Goal: Transaction & Acquisition: Purchase product/service

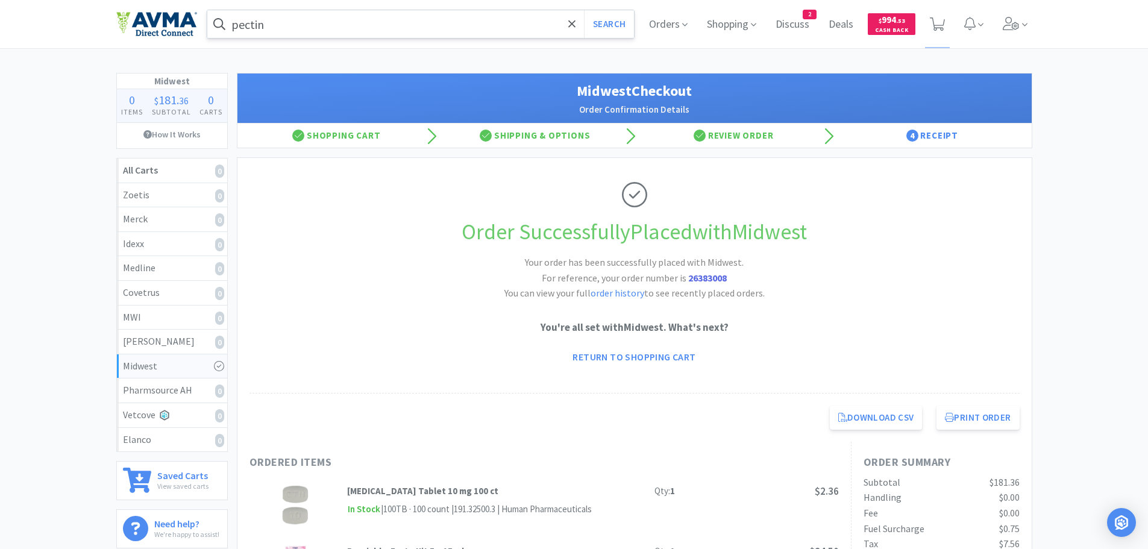
click at [441, 17] on input "pectin" at bounding box center [420, 24] width 427 height 28
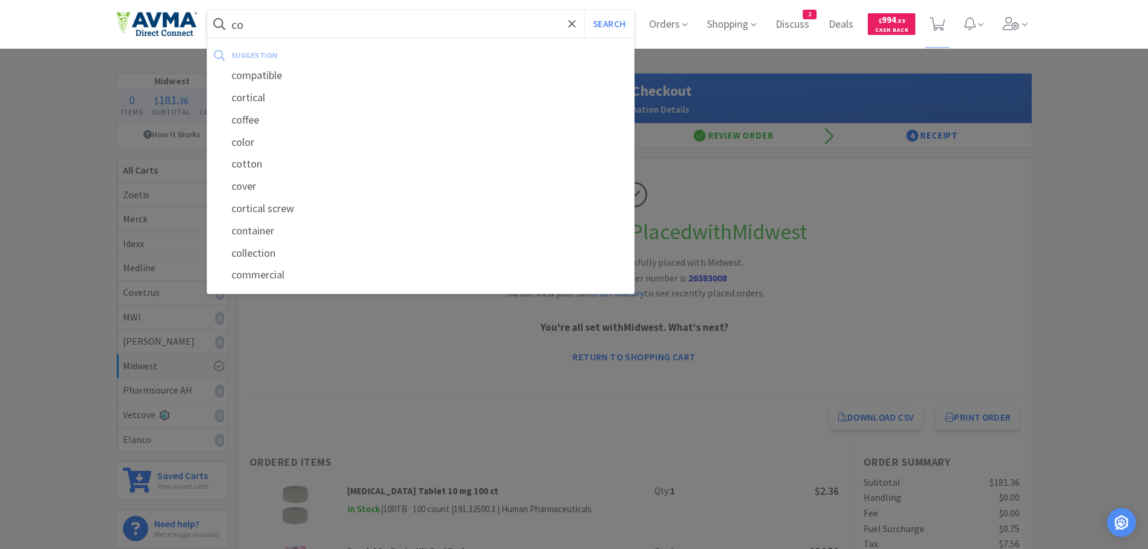
type input "c"
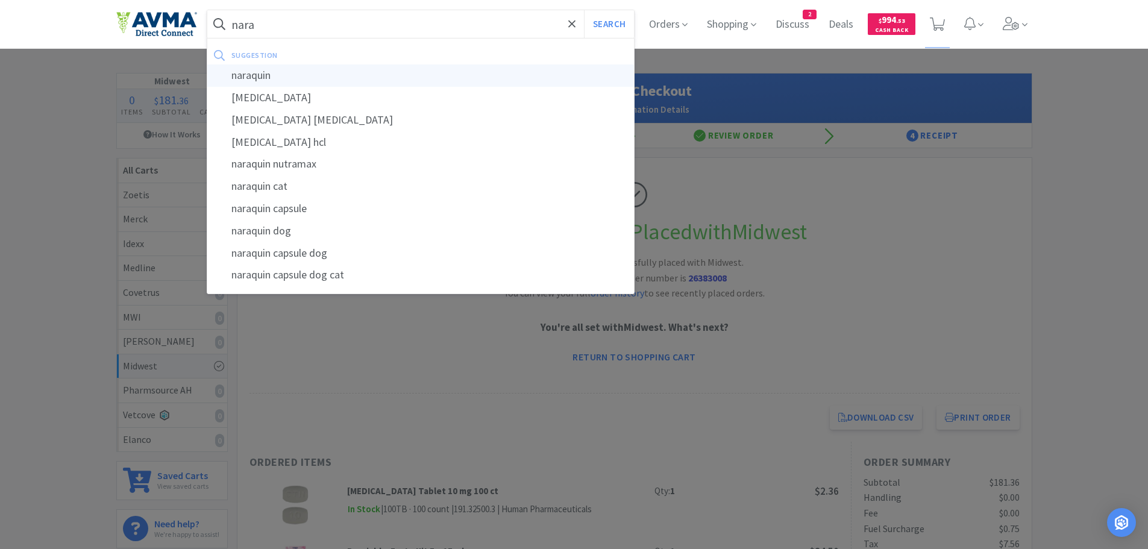
click at [264, 77] on div "naraquin" at bounding box center [420, 75] width 427 height 22
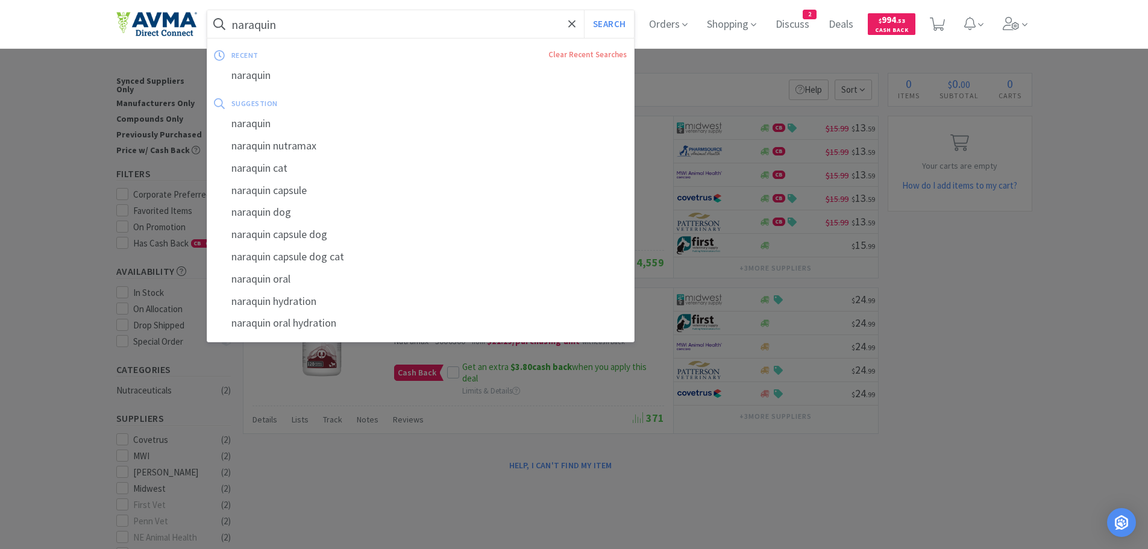
click at [286, 30] on input "naraquin" at bounding box center [420, 24] width 427 height 28
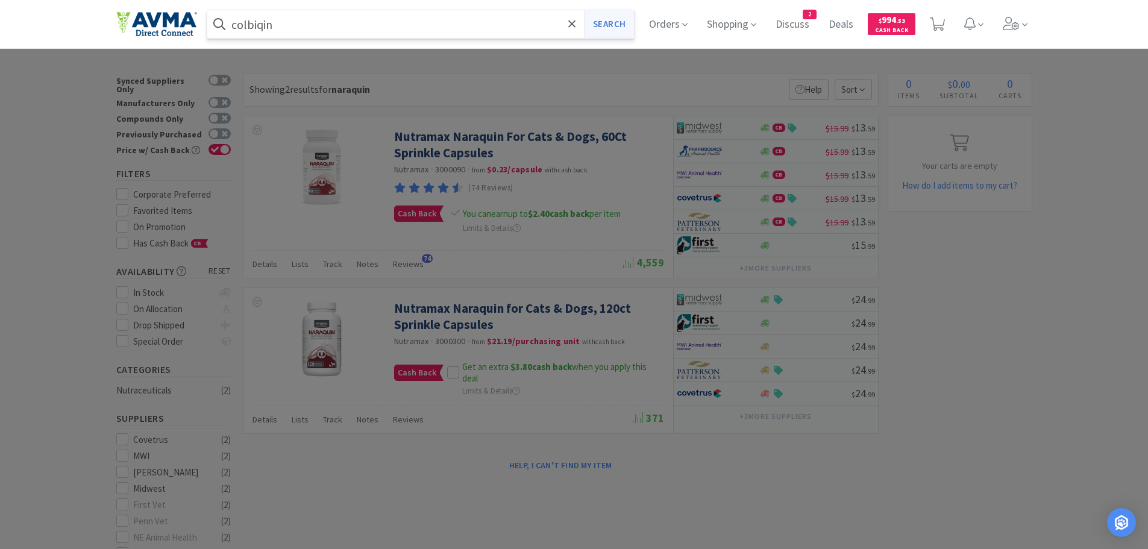
click at [619, 23] on button "Search" at bounding box center [609, 24] width 50 height 28
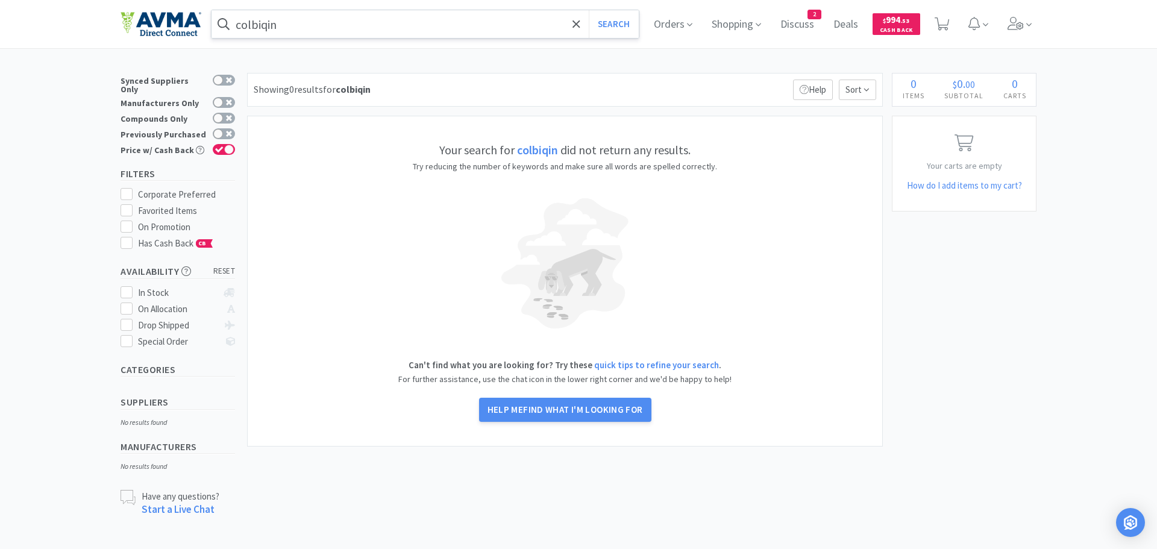
click at [408, 22] on input "colbiqin" at bounding box center [424, 24] width 427 height 28
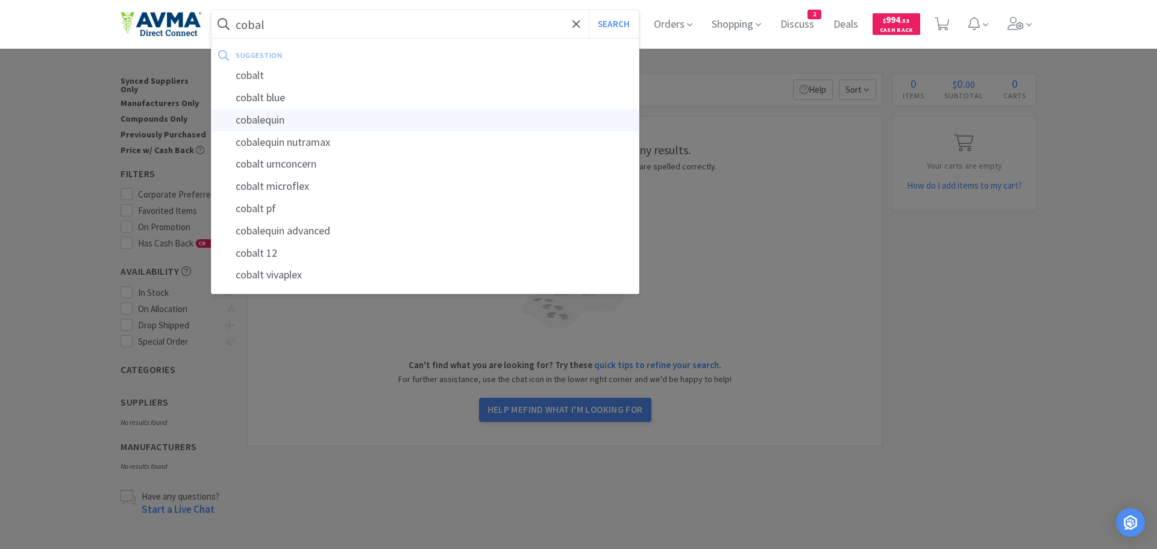
click at [281, 117] on div "cobalequin" at bounding box center [424, 120] width 427 height 22
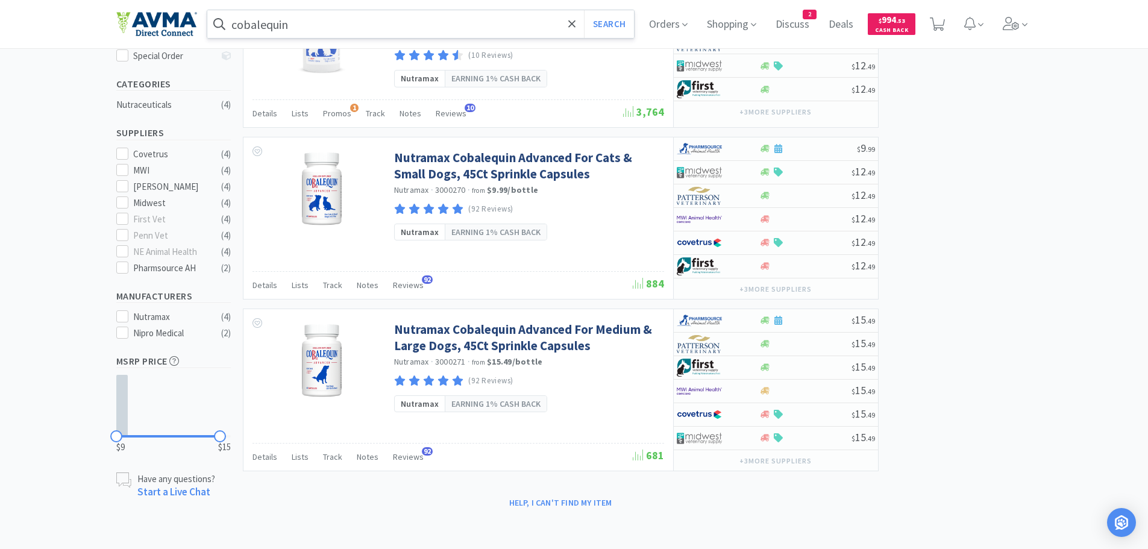
scroll to position [16, 0]
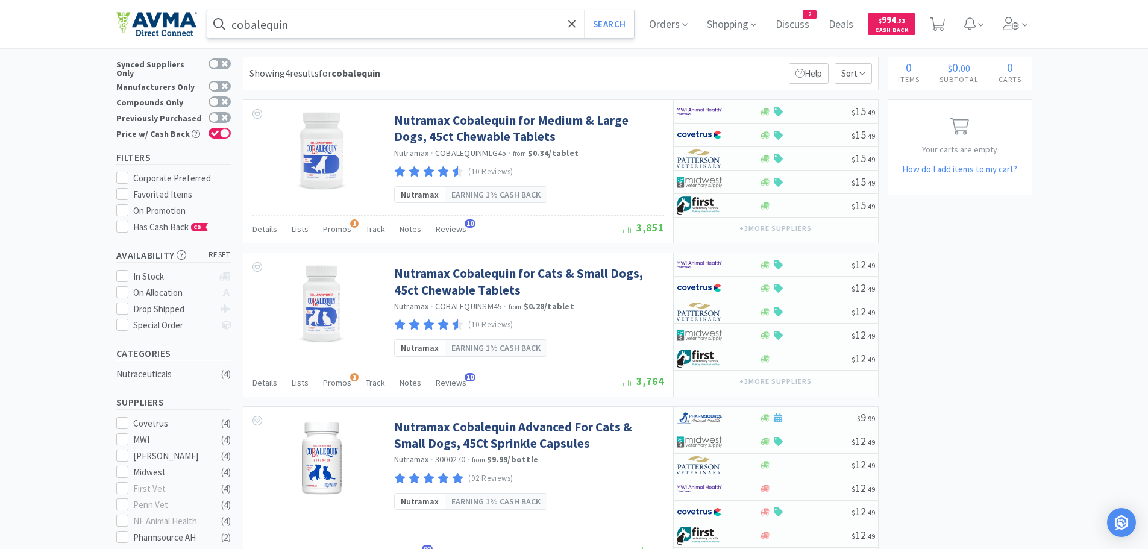
click at [434, 28] on input "cobalequin" at bounding box center [420, 24] width 427 height 28
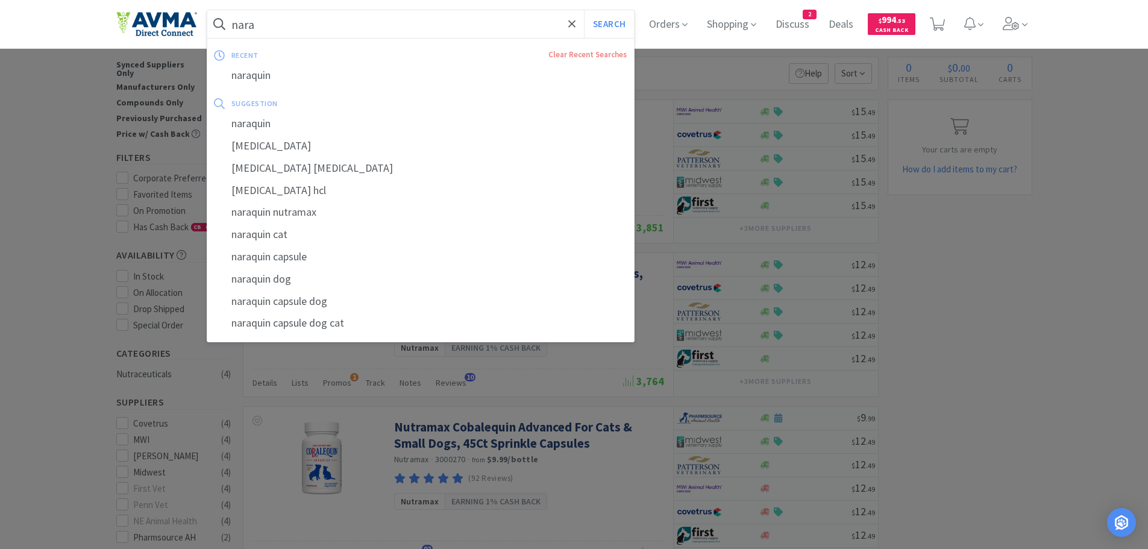
click at [295, 78] on div "naraquin" at bounding box center [420, 75] width 427 height 22
type input "naraquin"
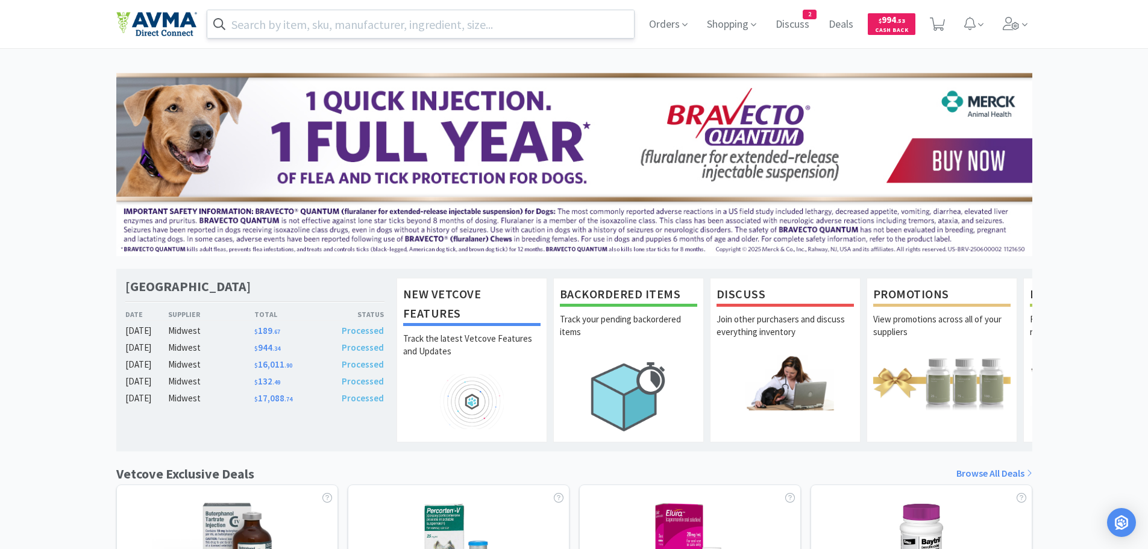
click at [302, 25] on input "text" at bounding box center [420, 24] width 427 height 28
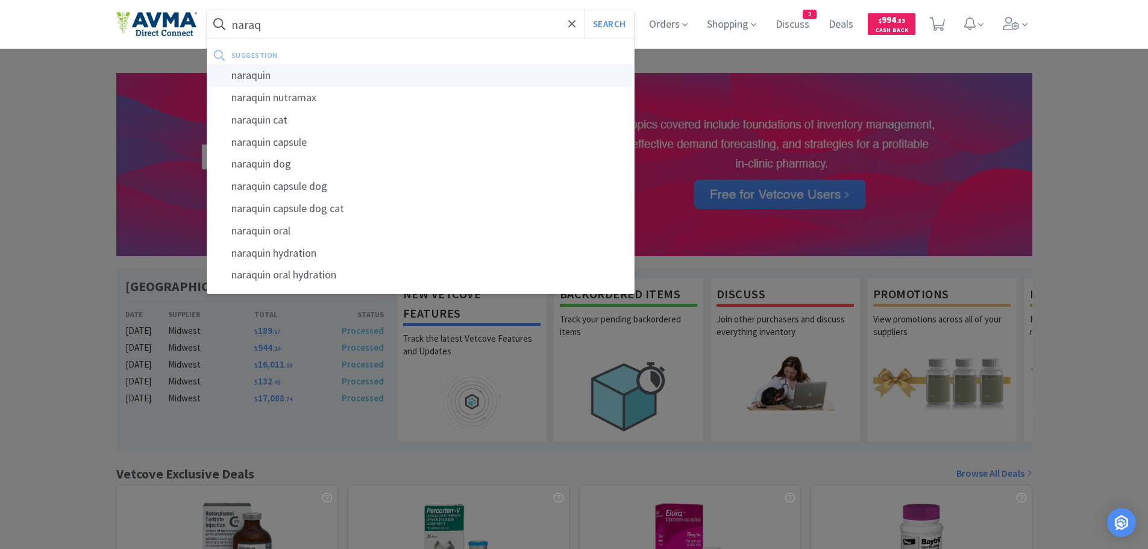
click at [243, 72] on div "naraquin" at bounding box center [420, 75] width 427 height 22
type input "naraquin"
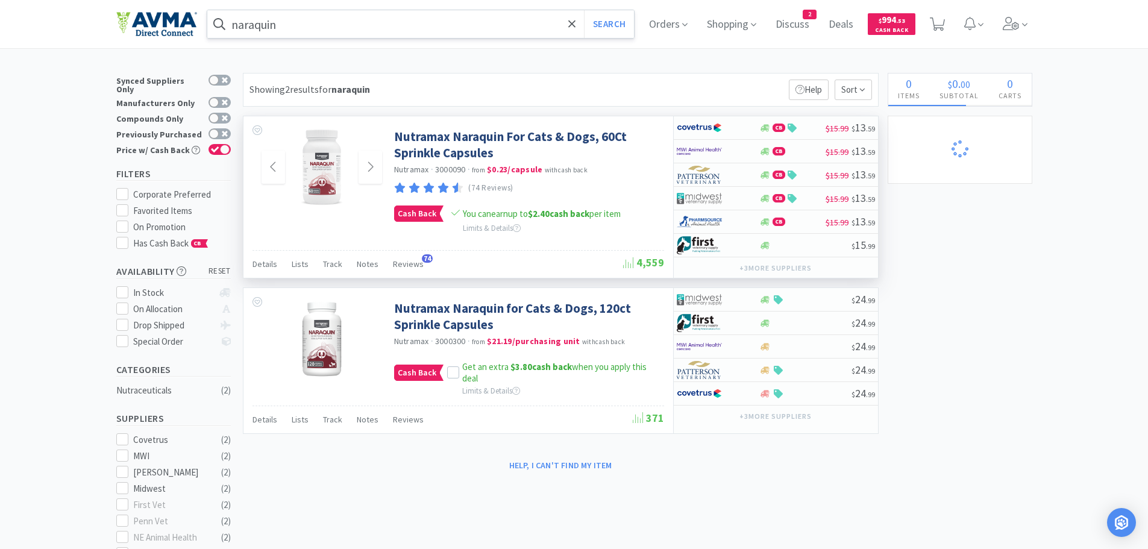
click at [320, 179] on img at bounding box center [322, 167] width 78 height 78
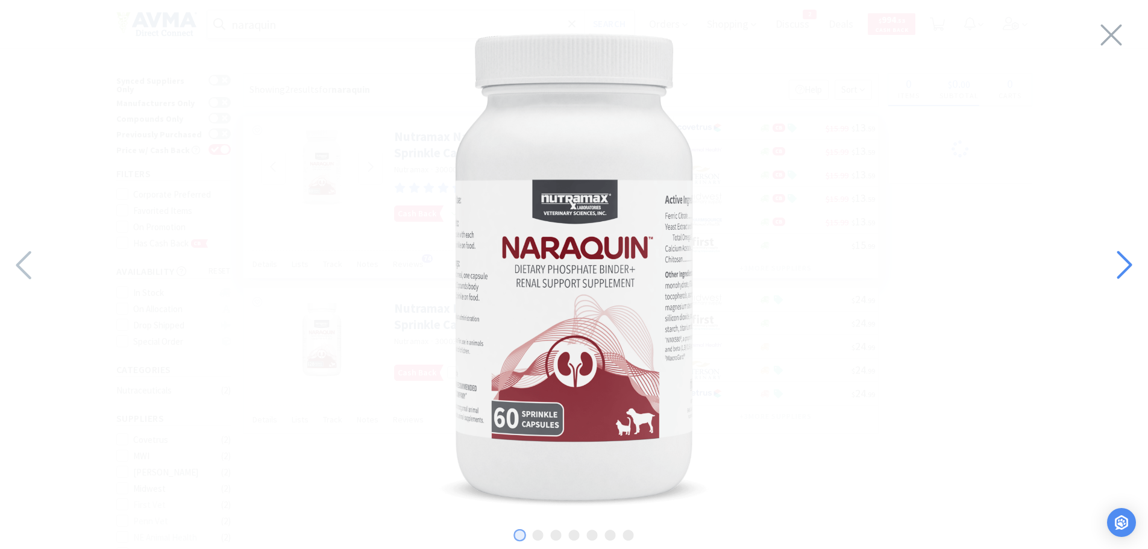
click at [1129, 258] on icon at bounding box center [1123, 265] width 26 height 41
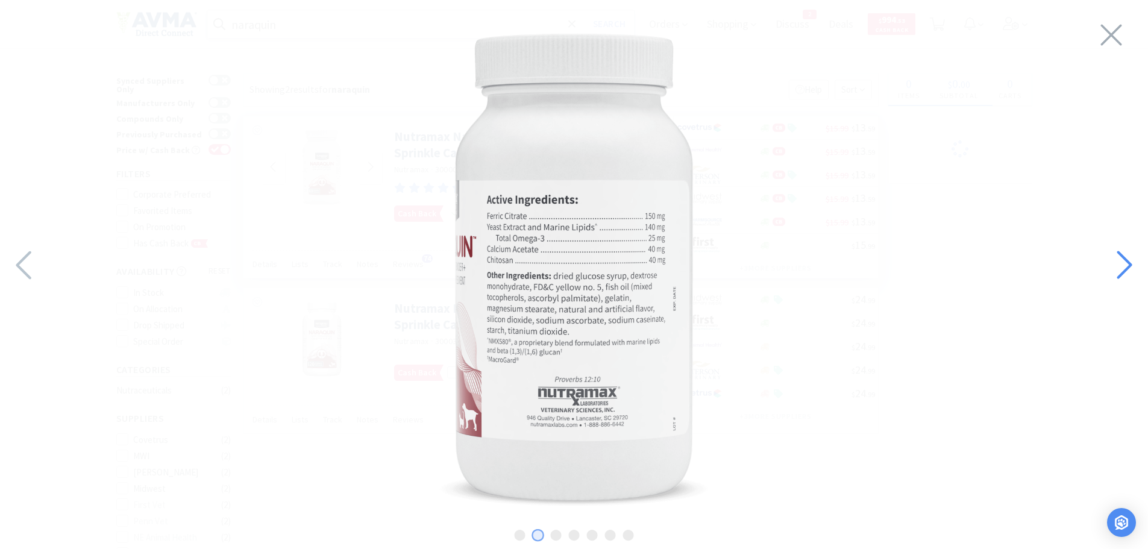
click at [1128, 258] on icon at bounding box center [1123, 265] width 26 height 41
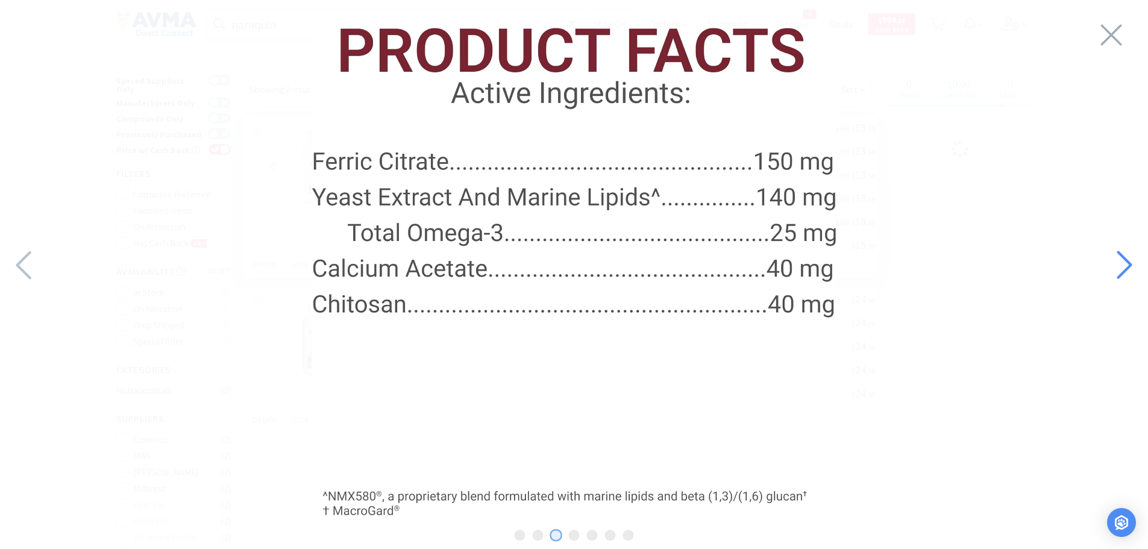
click at [1128, 258] on icon at bounding box center [1123, 265] width 26 height 41
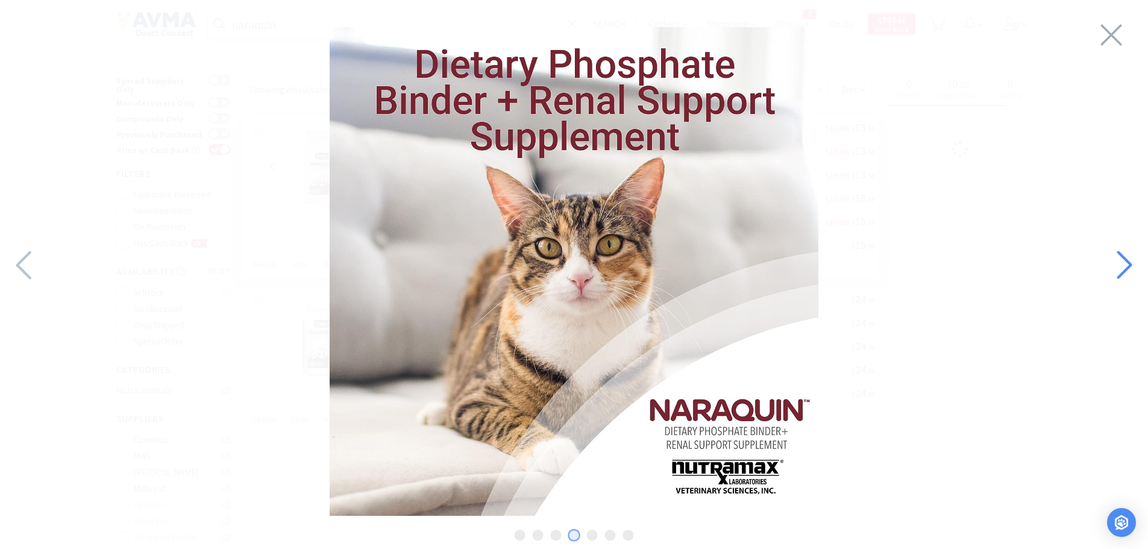
click at [1128, 258] on icon at bounding box center [1123, 265] width 26 height 41
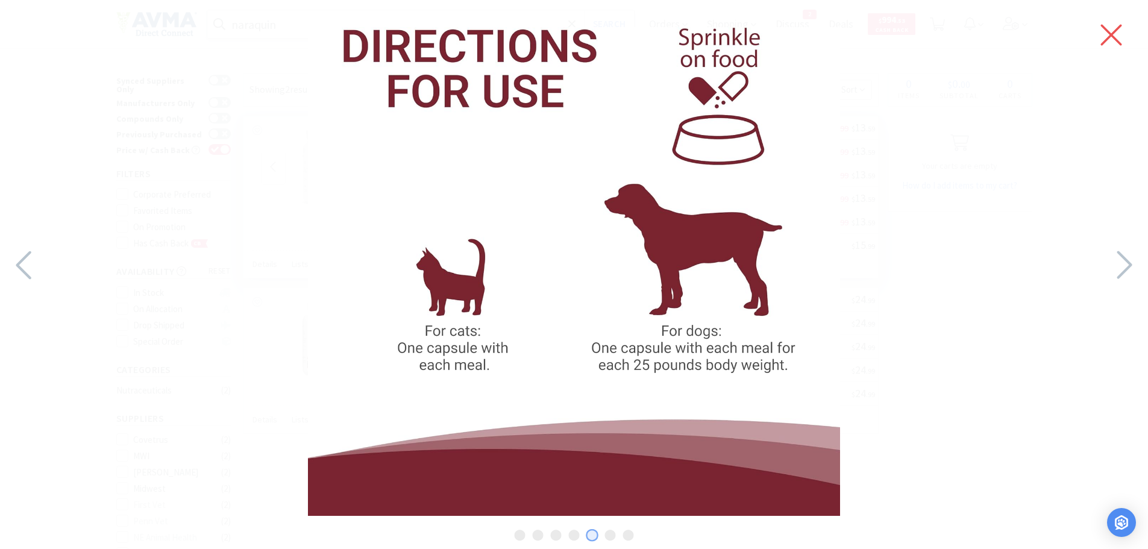
click at [1102, 34] on icon at bounding box center [1110, 35] width 25 height 34
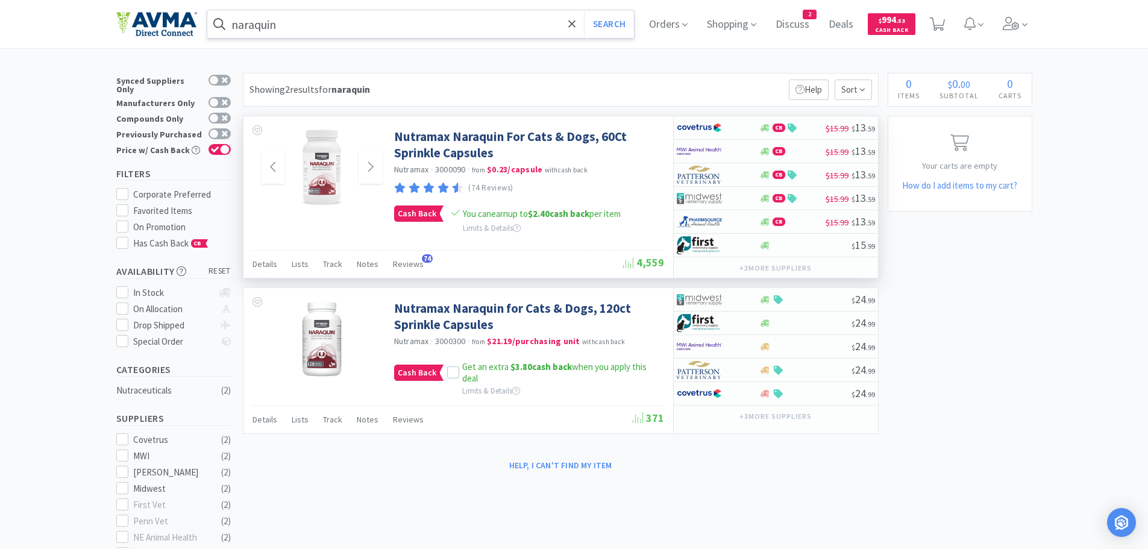
click at [345, 24] on input "naraquin" at bounding box center [420, 24] width 427 height 28
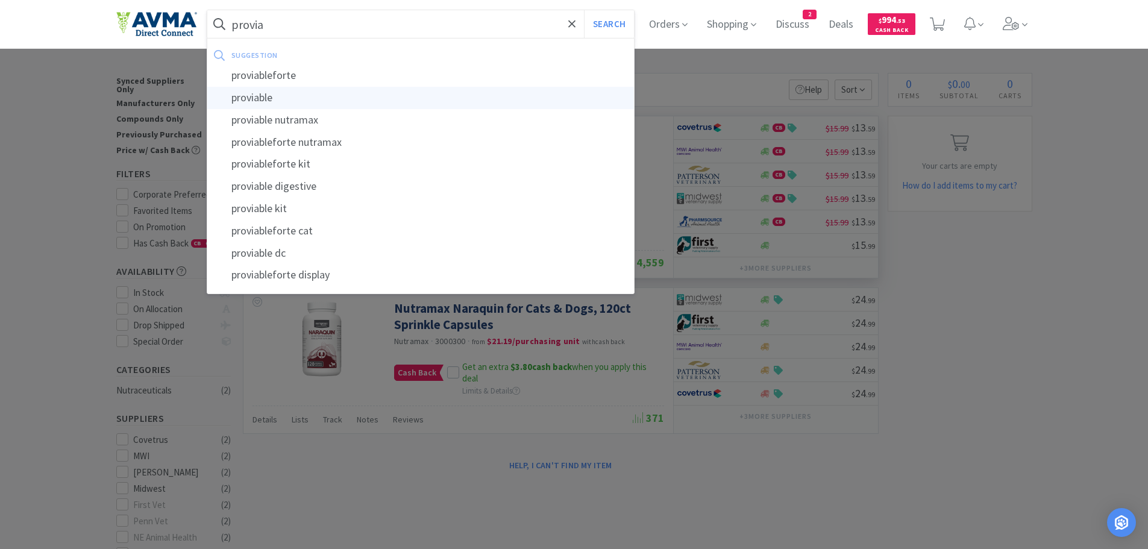
click at [261, 98] on div "proviable" at bounding box center [420, 98] width 427 height 22
type input "proviable"
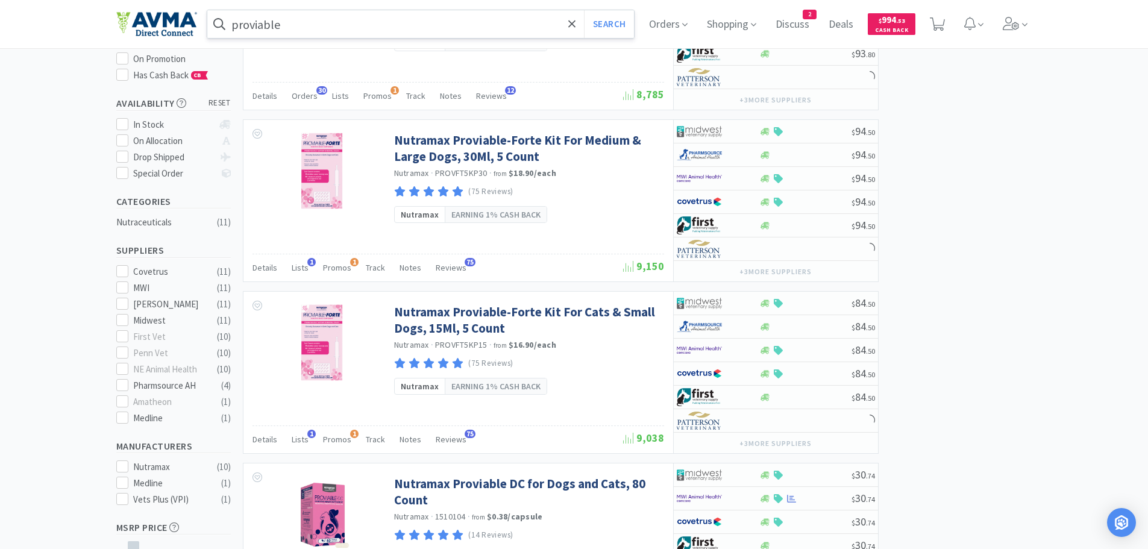
scroll to position [149, 0]
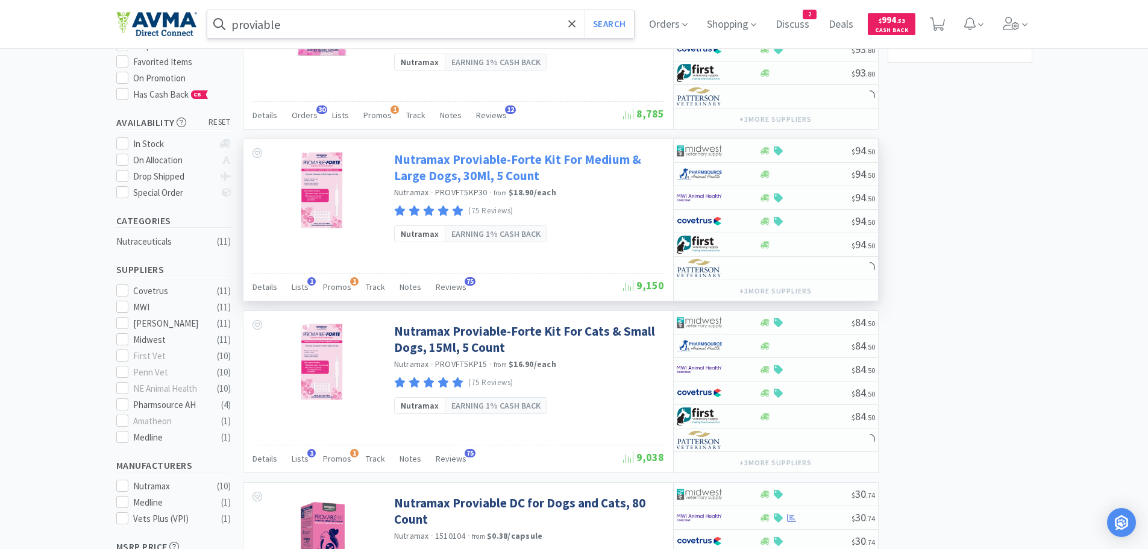
click at [457, 174] on link "Nutramax Proviable-Forte Kit For Medium & Large Dogs, 30Ml, 5 Count" at bounding box center [527, 167] width 267 height 33
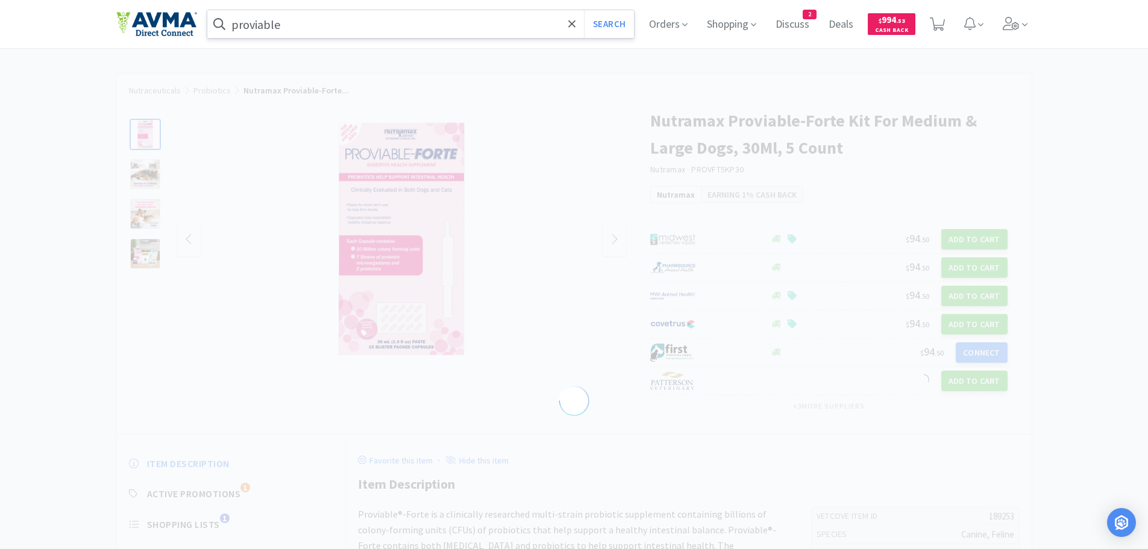
select select "189253"
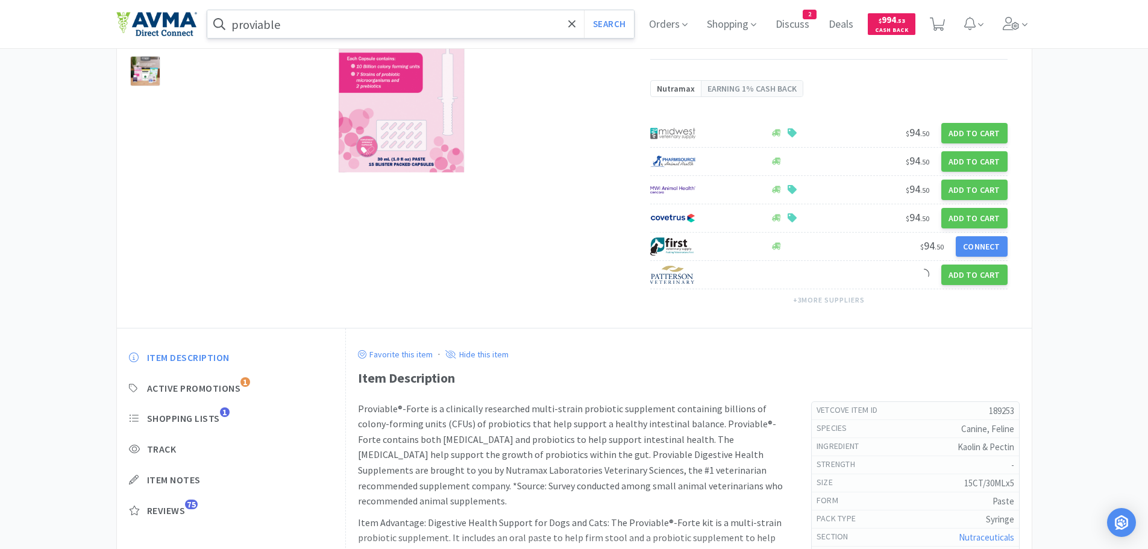
scroll to position [324, 0]
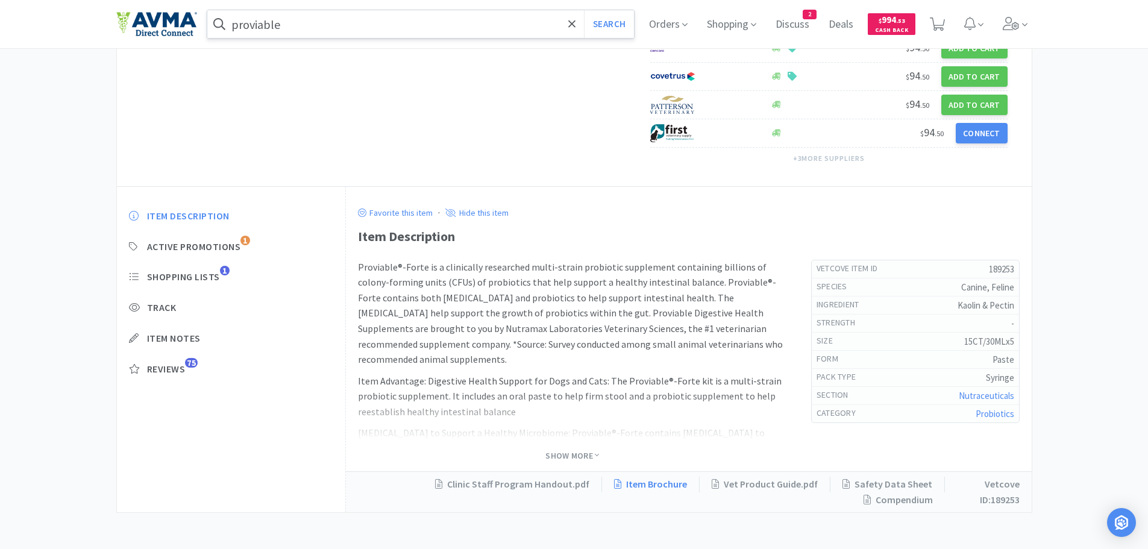
click at [663, 487] on link "Item Brochure" at bounding box center [651, 484] width 98 height 16
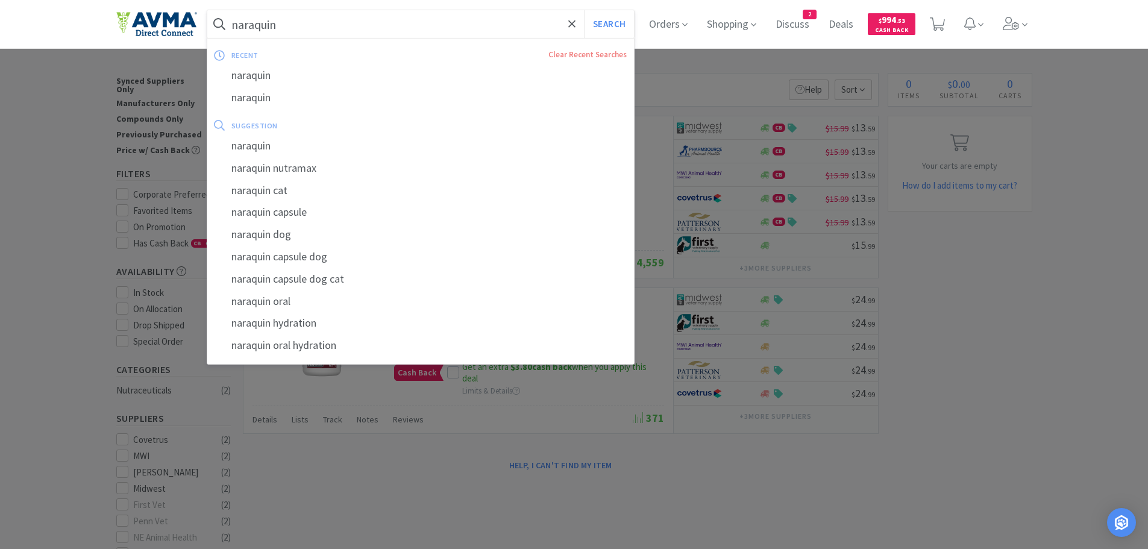
click at [337, 30] on input "naraquin" at bounding box center [420, 24] width 427 height 28
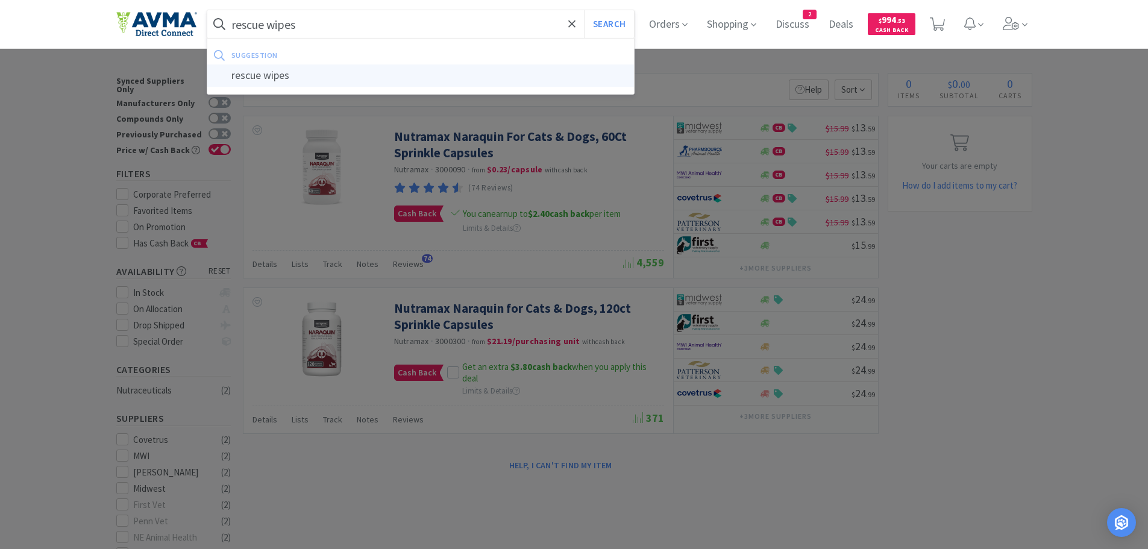
type input "rescue wipes"
click at [296, 77] on div "rescue wipes" at bounding box center [420, 75] width 427 height 22
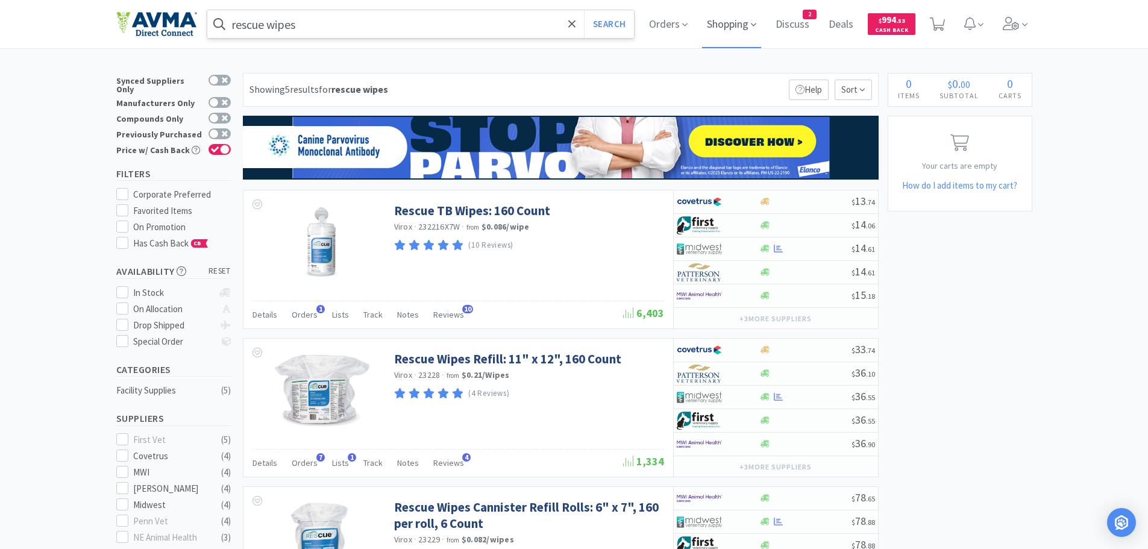
click at [726, 23] on span "Shopping" at bounding box center [731, 24] width 59 height 48
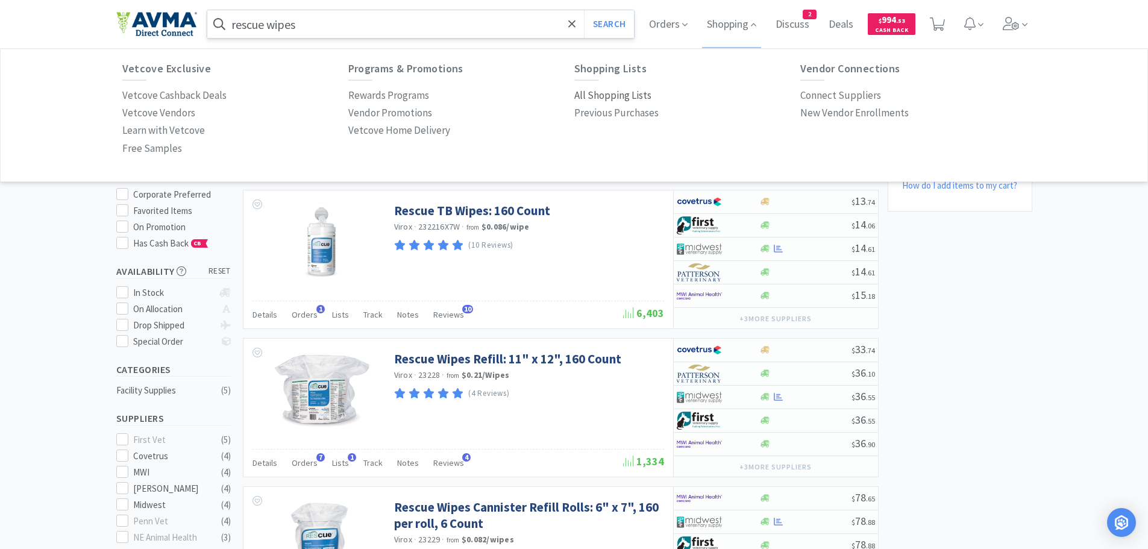
click at [620, 96] on p "All Shopping Lists" at bounding box center [612, 95] width 77 height 16
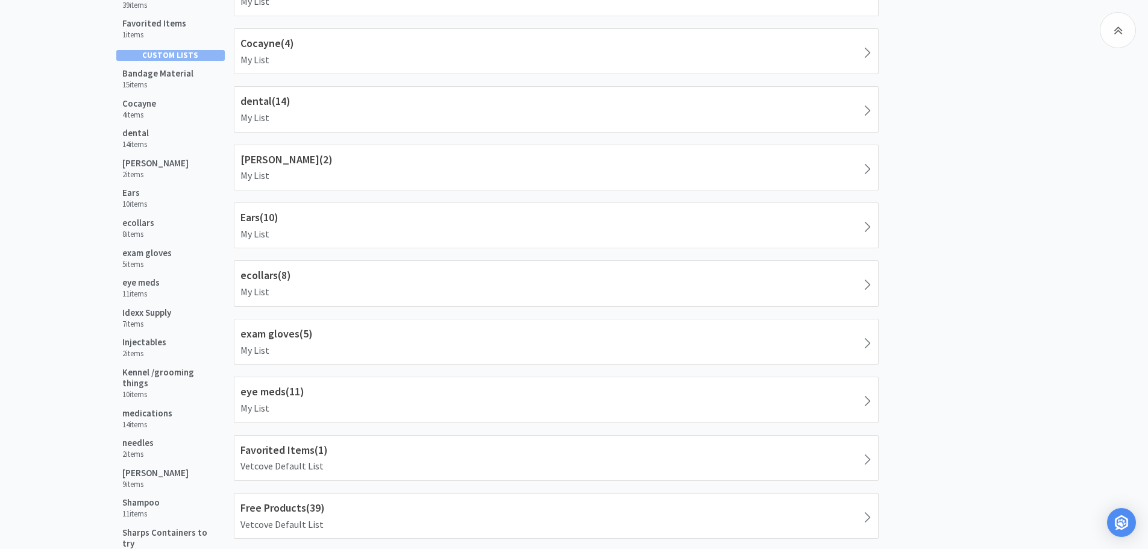
scroll to position [234, 0]
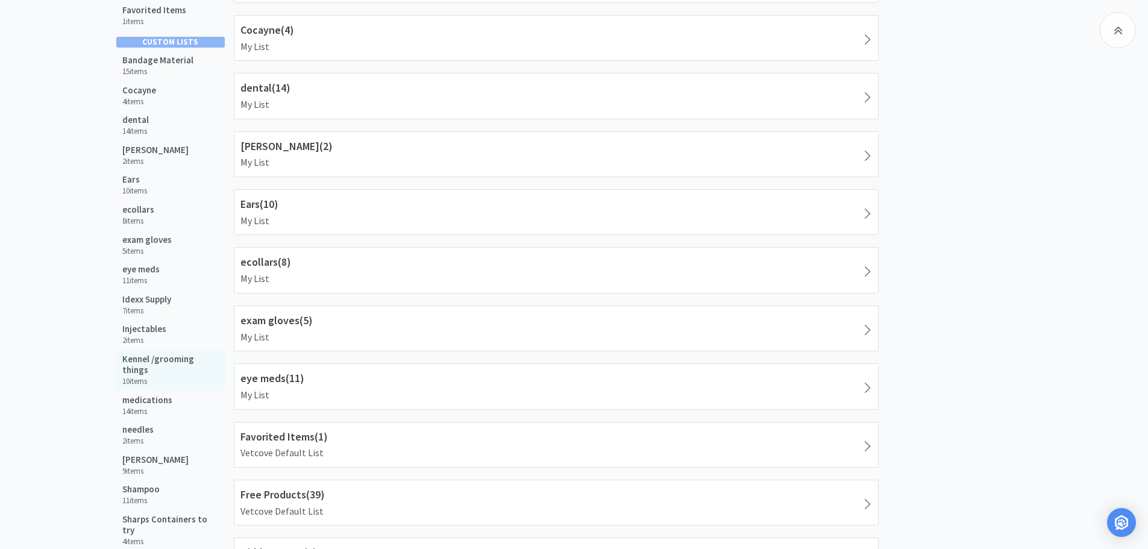
click at [170, 357] on h5 "Kennel /grooming things" at bounding box center [170, 365] width 97 height 22
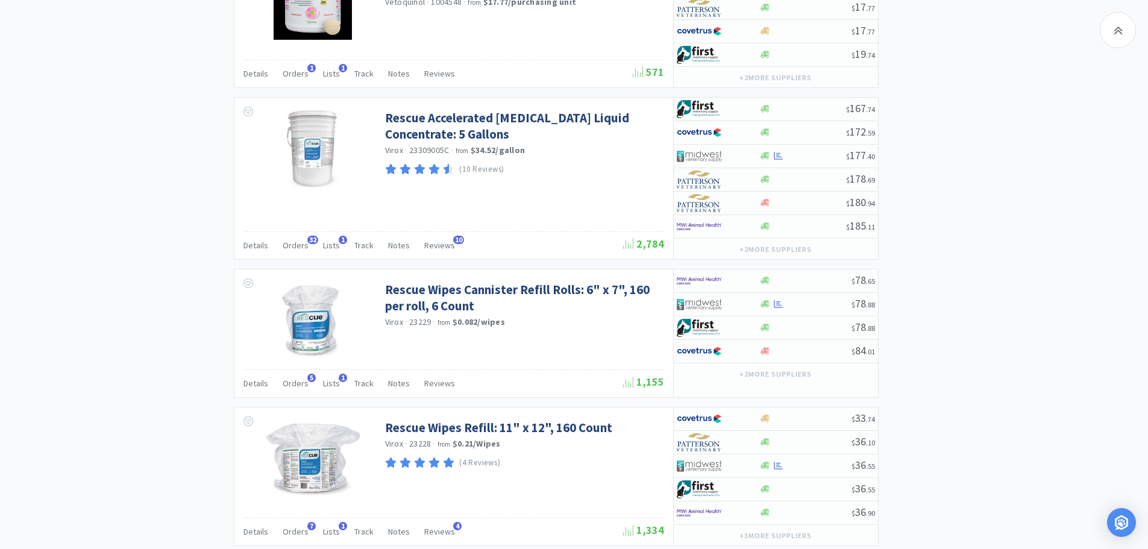
scroll to position [1514, 0]
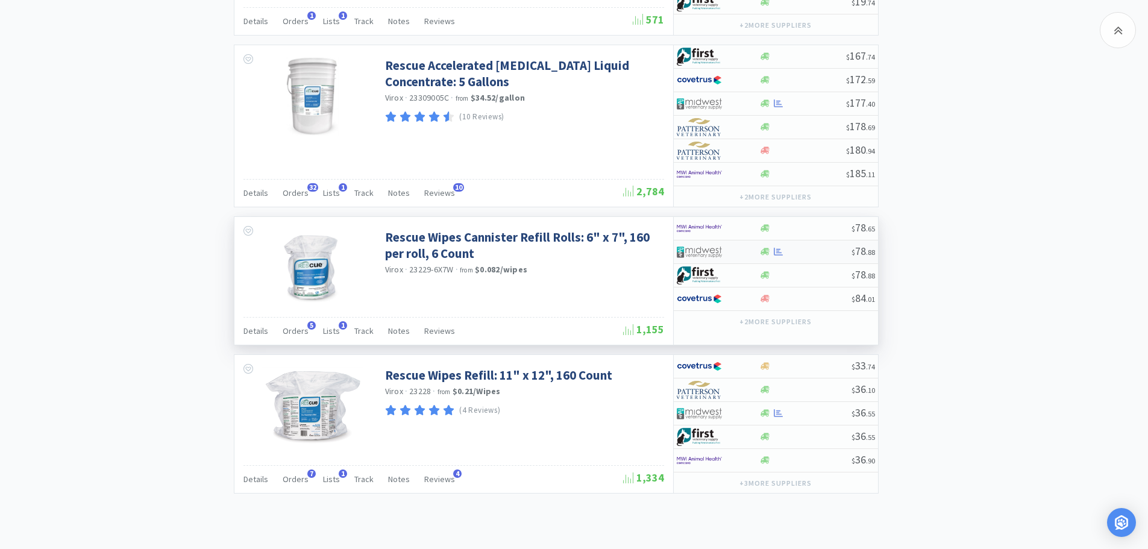
click at [819, 254] on div at bounding box center [805, 251] width 92 height 9
select select "1"
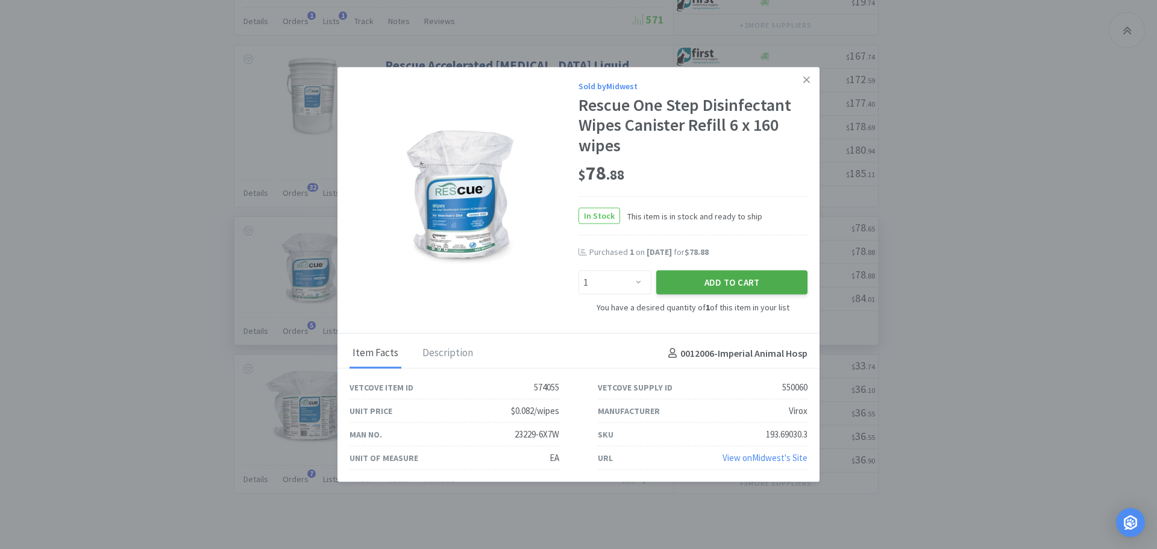
click at [682, 278] on button "Add to Cart" at bounding box center [731, 282] width 151 height 24
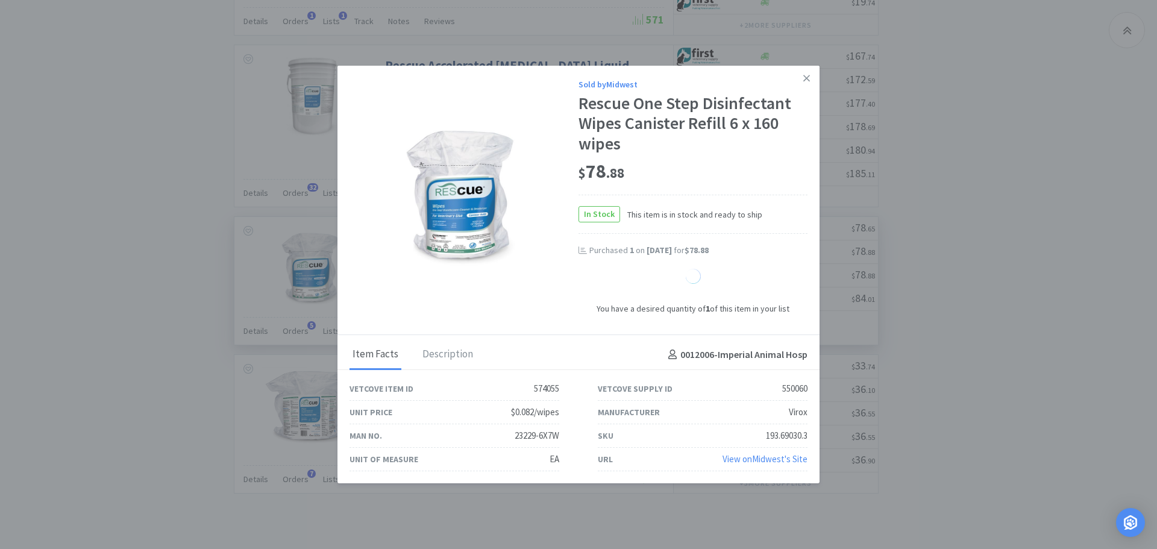
select select "1"
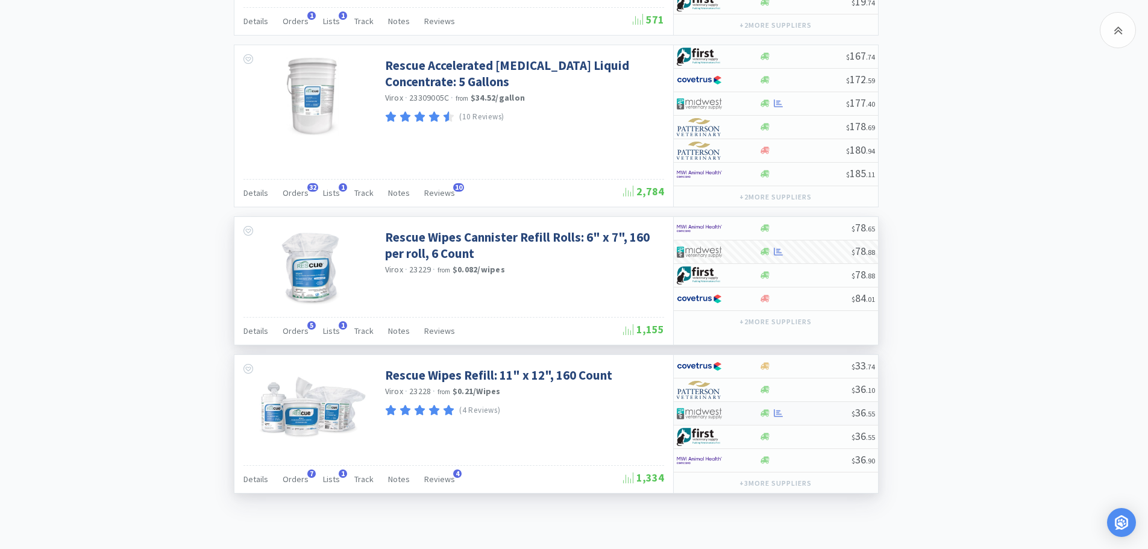
click at [808, 408] on div at bounding box center [805, 412] width 92 height 9
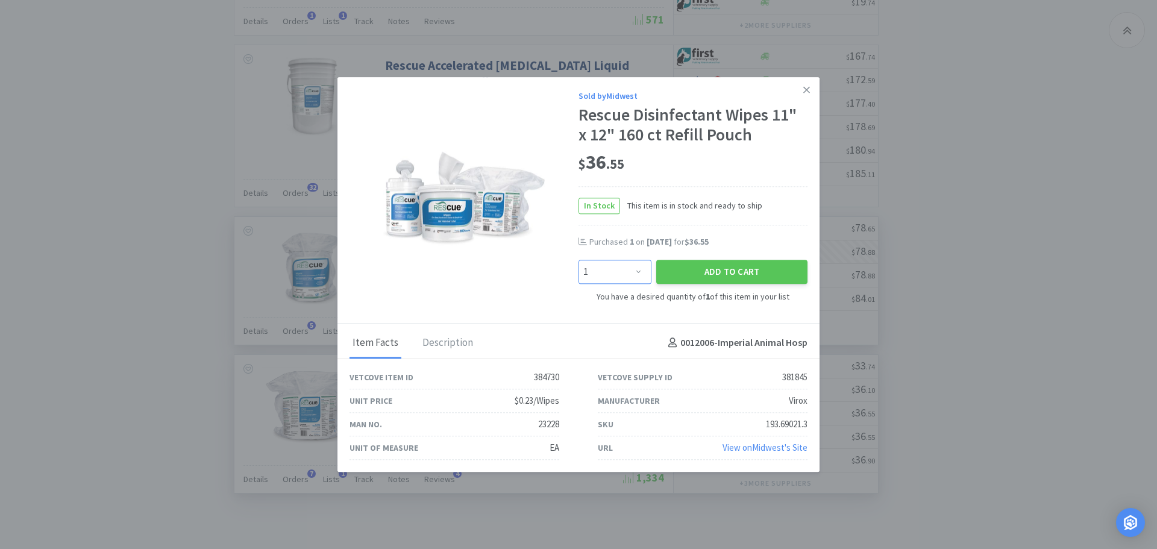
click at [639, 269] on select "Enter Quantity 1 2 3 4 5 6 7 8 9 10 11 12 13 14 15 16 17 18 19 20 Enter Quantity" at bounding box center [614, 272] width 73 height 24
select select "3"
click at [578, 260] on select "Enter Quantity 1 2 3 4 5 6 7 8 9 10 11 12 13 14 15 16 17 18 19 20 Enter Quantity" at bounding box center [614, 272] width 73 height 24
click at [702, 271] on button "Add to Cart" at bounding box center [731, 272] width 151 height 24
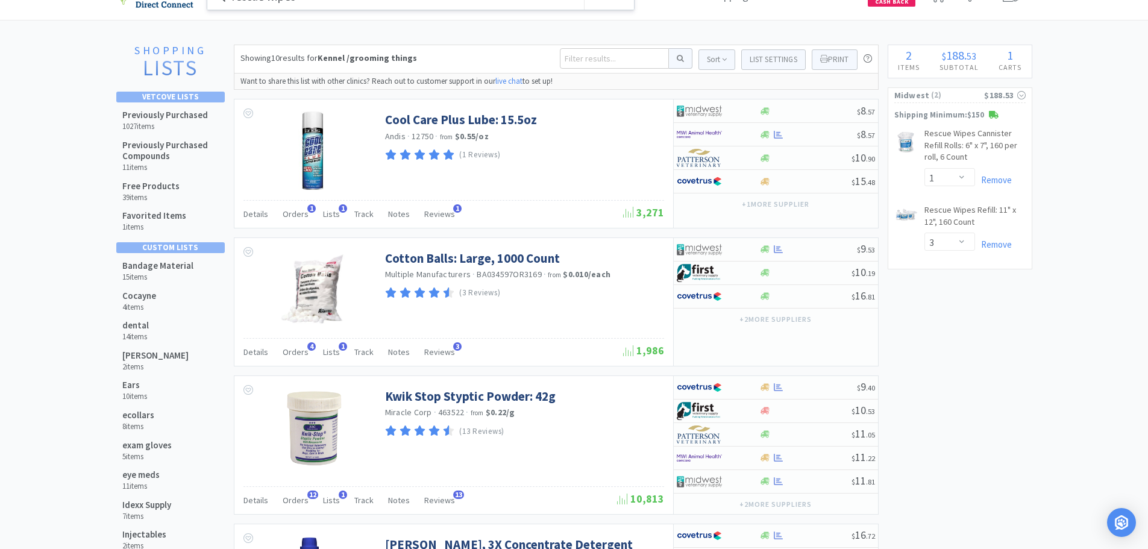
scroll to position [0, 0]
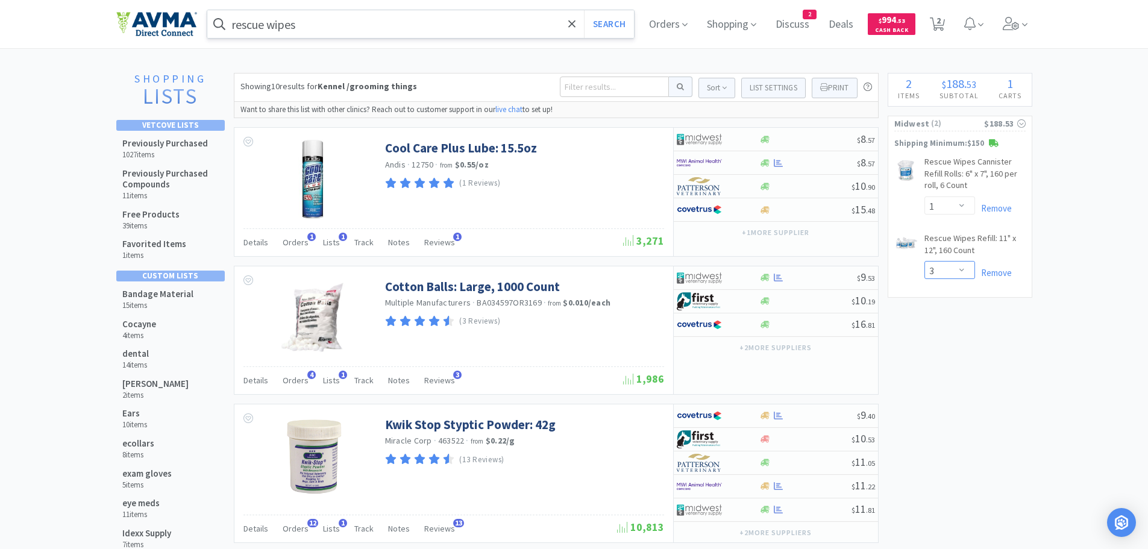
click at [961, 268] on select "Enter Quantity 1 2 3 4 5 6 7 8 9 10 11 12 13 14 15 16 17 18 19 20 Enter Quantity" at bounding box center [949, 270] width 51 height 18
click at [924, 261] on select "Enter Quantity 1 2 3 4 5 6 7 8 9 10 11 12 13 14 15 16 17 18 19 20 Enter Quantity" at bounding box center [949, 270] width 51 height 18
select select "2"
click at [952, 132] on div "Midwest ( 2 ) $151.98 Shipping Minimum: $150 Rescue Wipes Cannister Refill Roll…" at bounding box center [959, 207] width 145 height 182
click at [953, 128] on span "( 2 )" at bounding box center [956, 123] width 55 height 12
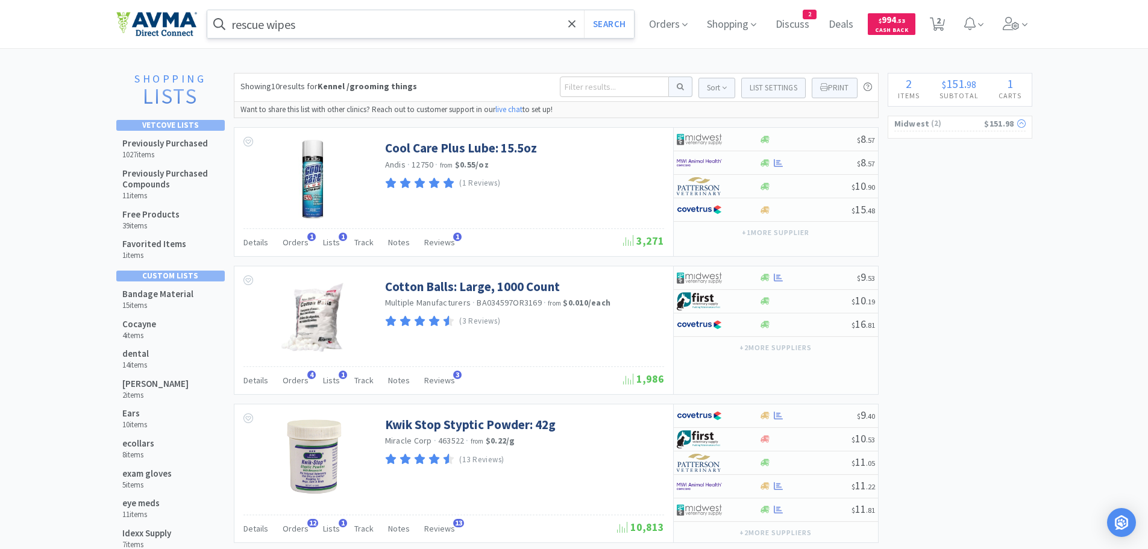
click at [953, 128] on span "( 2 )" at bounding box center [956, 123] width 55 height 12
click at [935, 28] on icon at bounding box center [936, 23] width 15 height 13
select select "1"
select select "2"
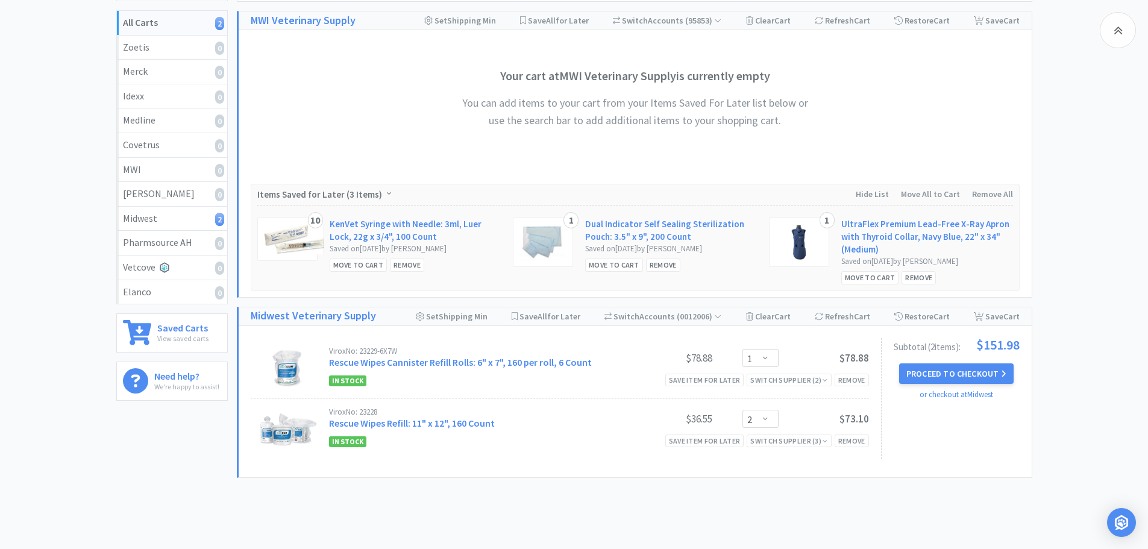
scroll to position [200, 0]
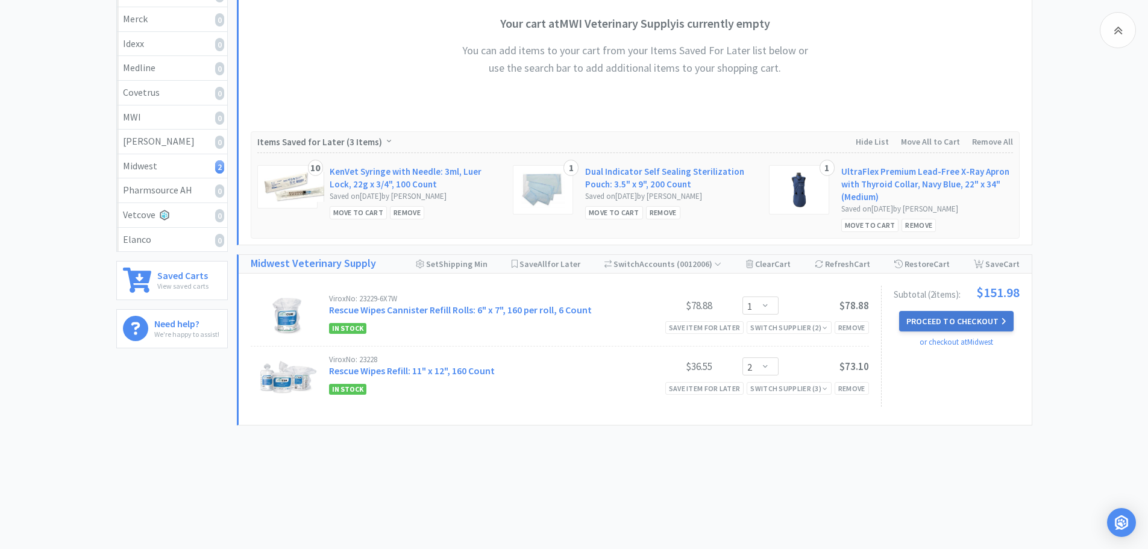
click at [922, 319] on button "Proceed to Checkout" at bounding box center [956, 321] width 114 height 20
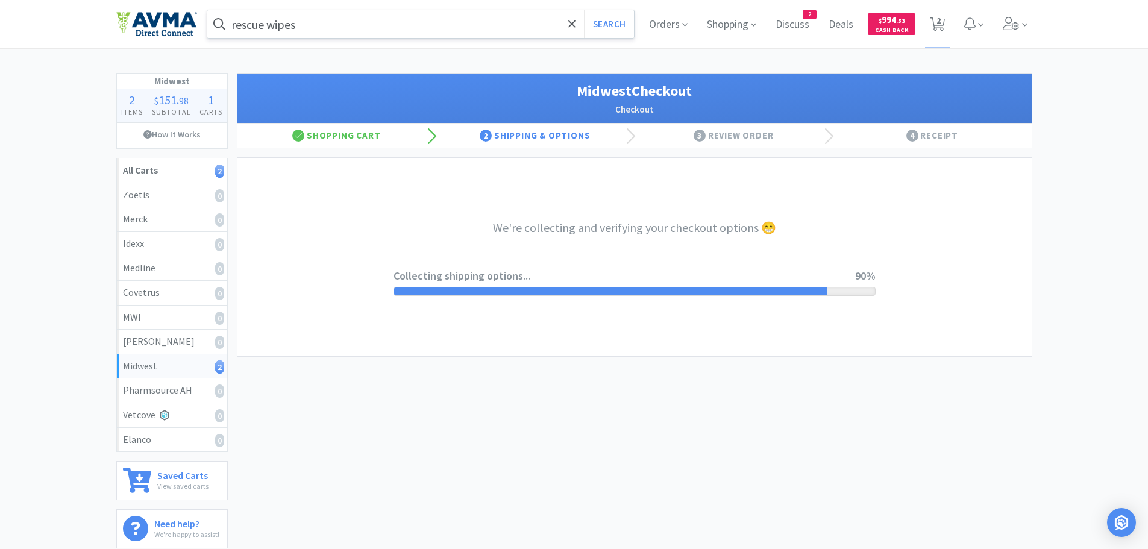
select select "3"
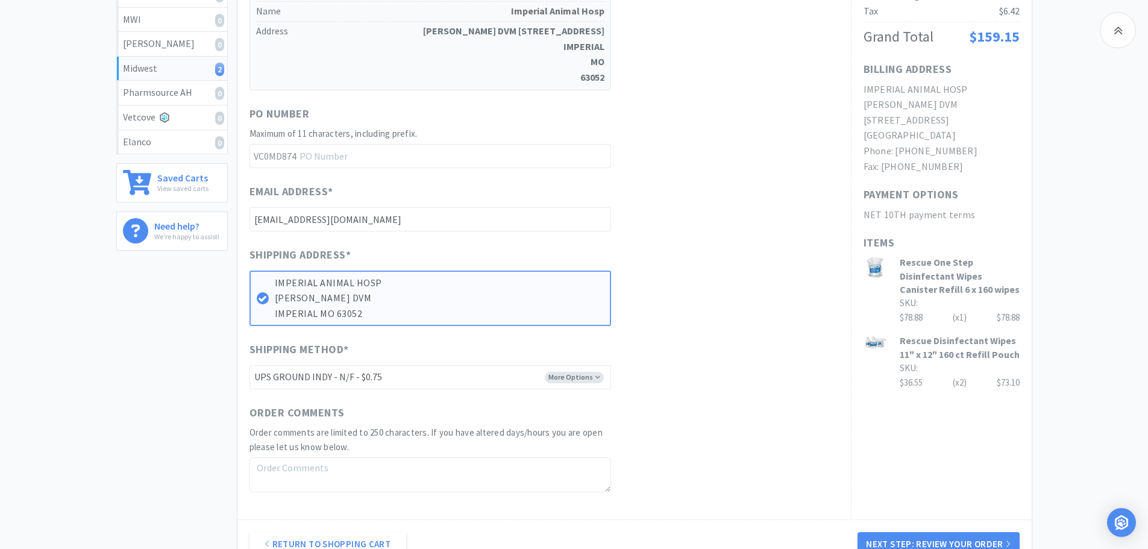
scroll to position [441, 0]
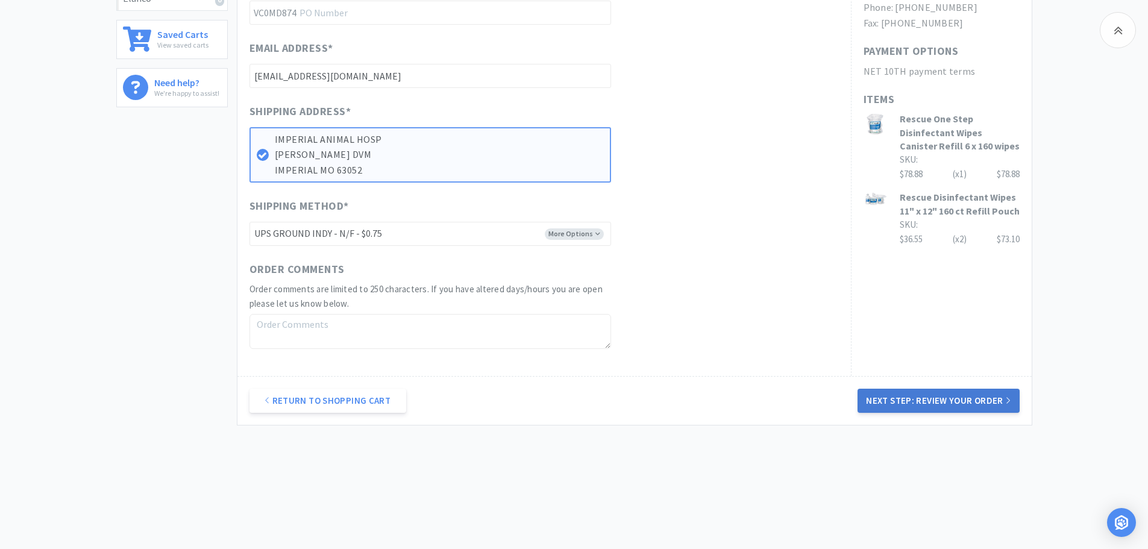
click at [937, 399] on button "Next Step: Review Your Order" at bounding box center [937, 401] width 161 height 24
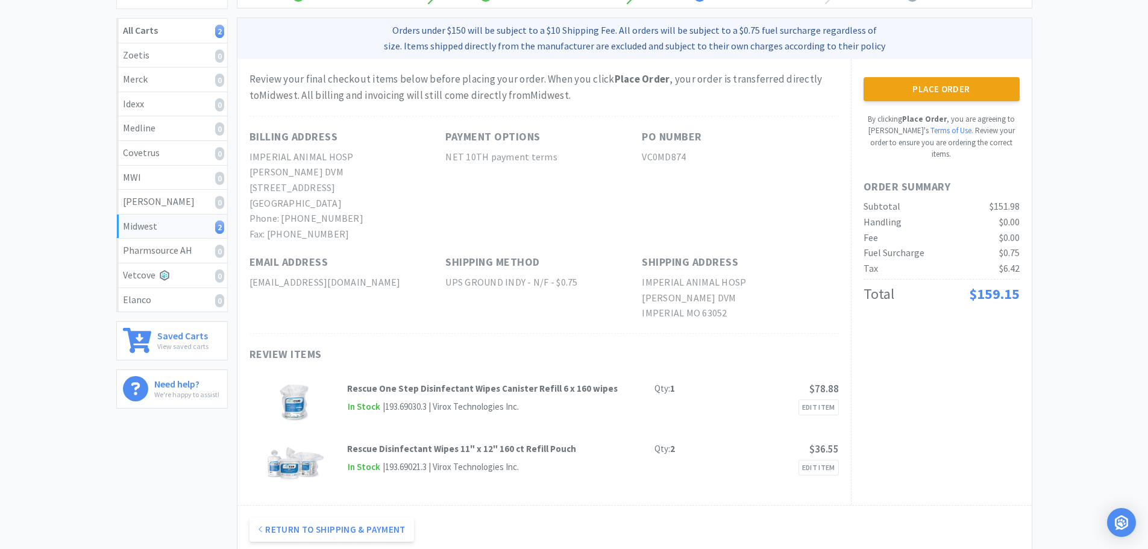
scroll to position [0, 0]
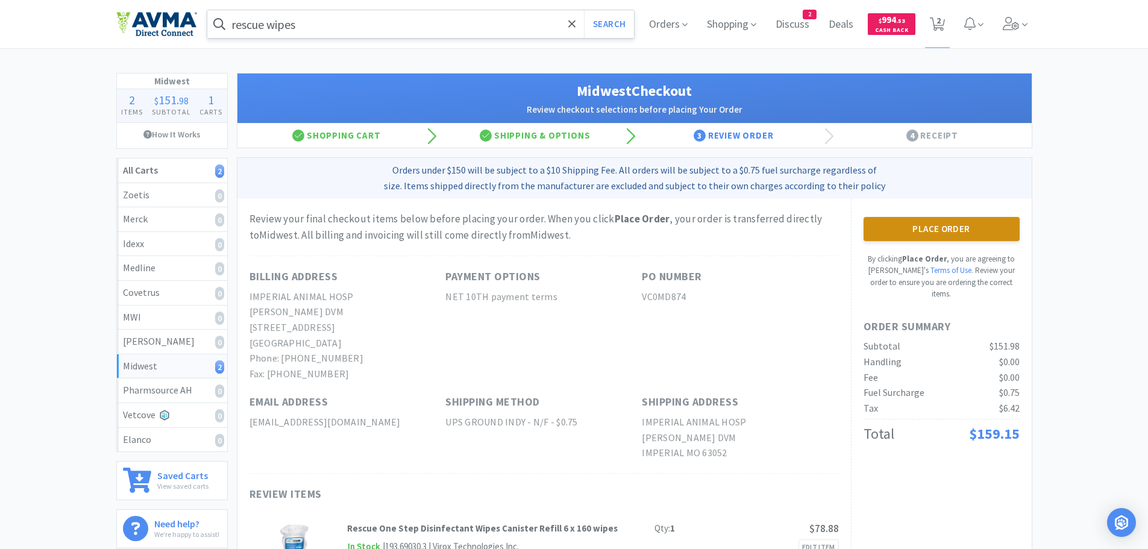
click at [952, 232] on button "Place Order" at bounding box center [941, 229] width 156 height 24
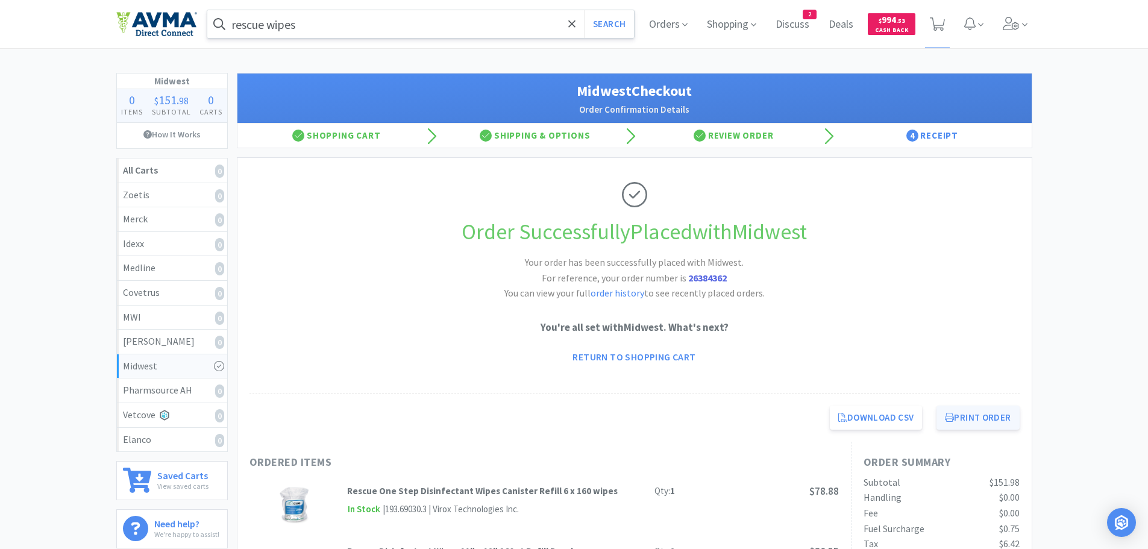
click at [986, 416] on button "Print Order" at bounding box center [977, 417] width 83 height 24
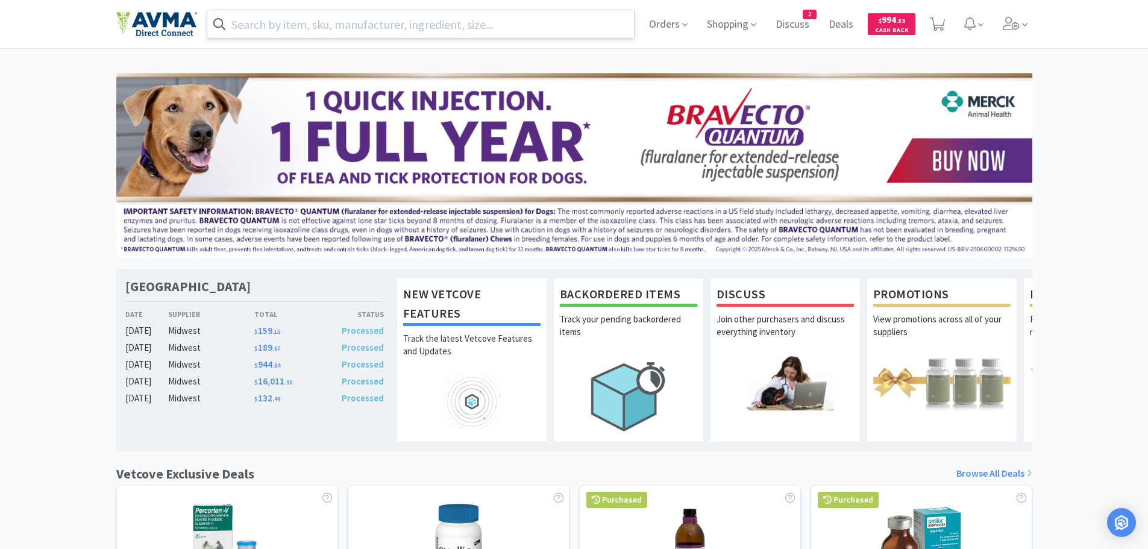
click at [288, 27] on input "text" at bounding box center [420, 24] width 427 height 28
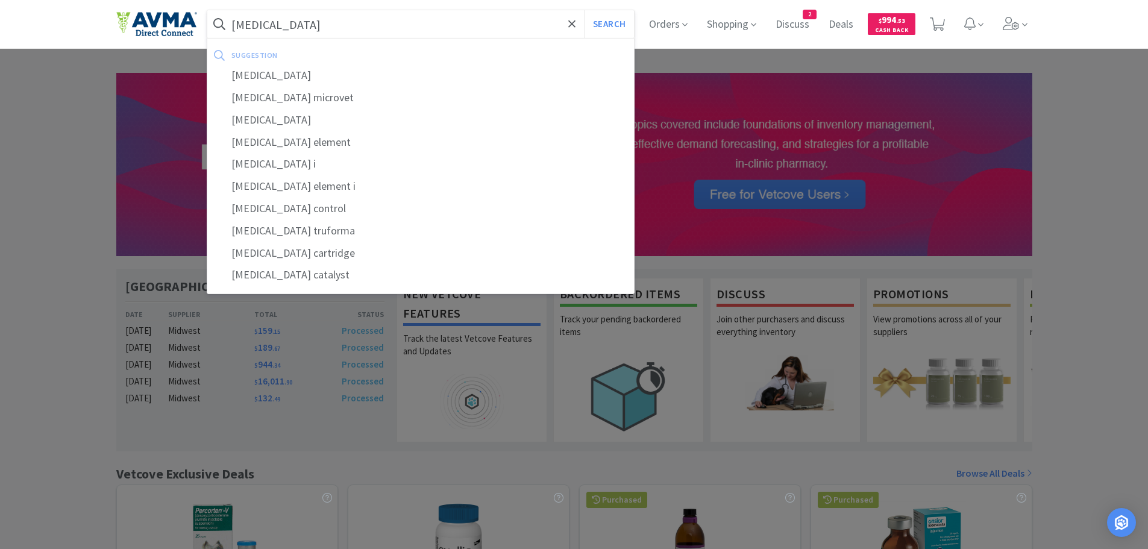
click at [231, 23] on input "cortisol" at bounding box center [420, 24] width 427 height 28
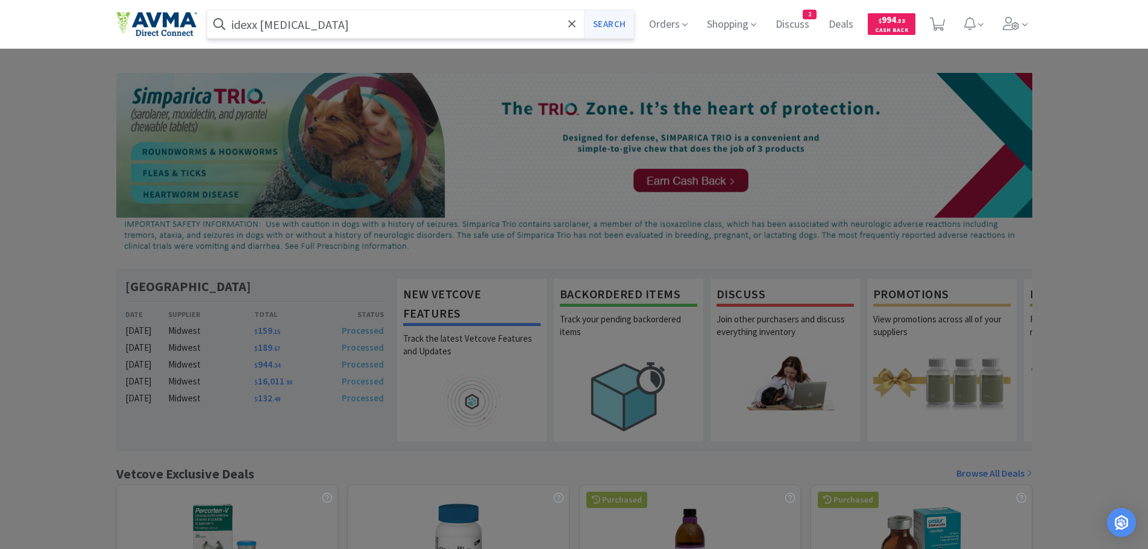
click at [603, 25] on button "Search" at bounding box center [609, 24] width 50 height 28
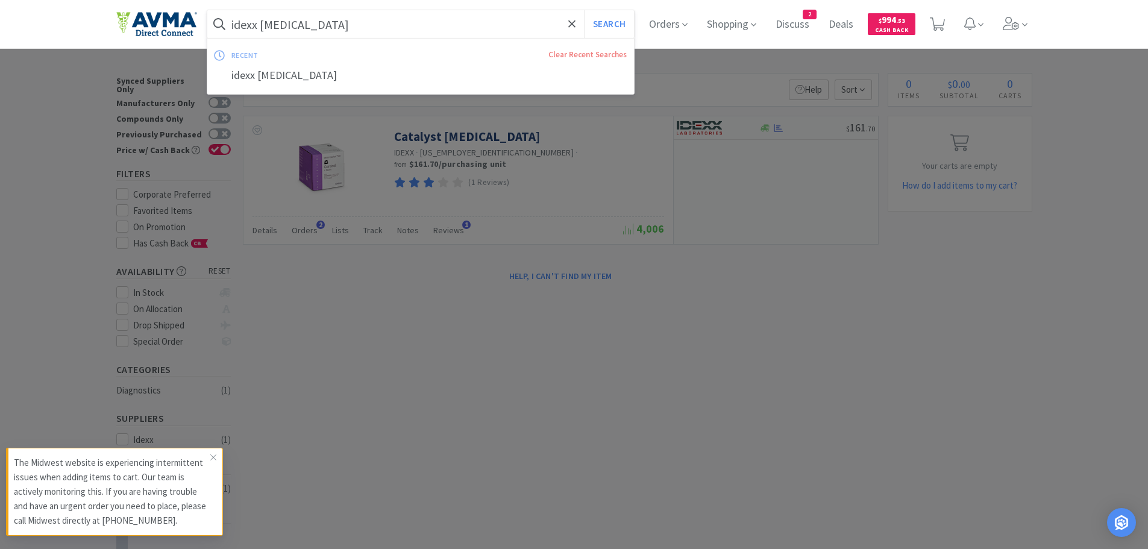
click at [419, 27] on input "idexx cortisol" at bounding box center [420, 24] width 427 height 28
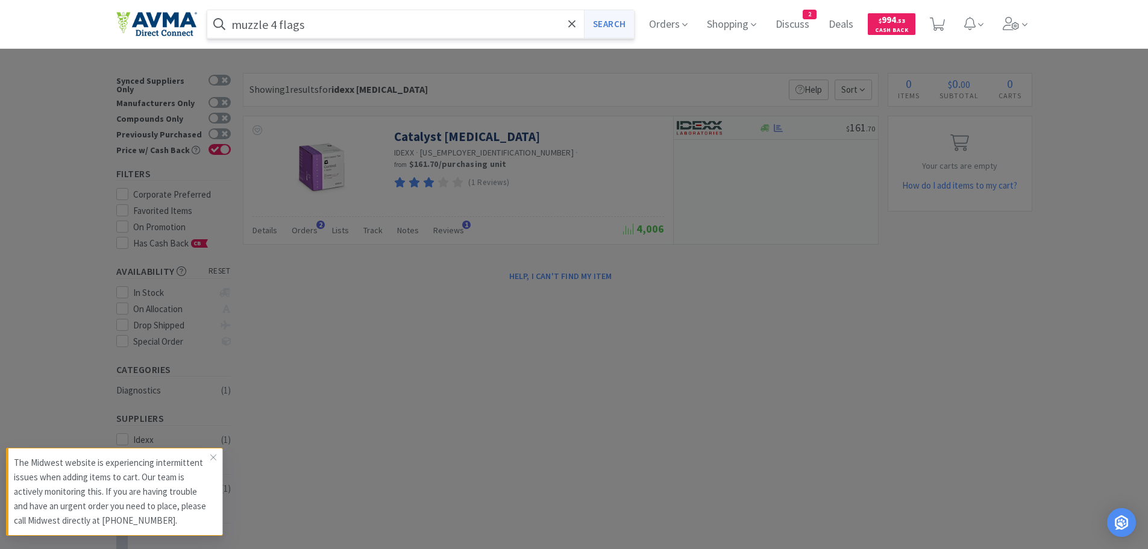
type input "muzzle 4 flags"
click at [605, 23] on button "Search" at bounding box center [609, 24] width 50 height 28
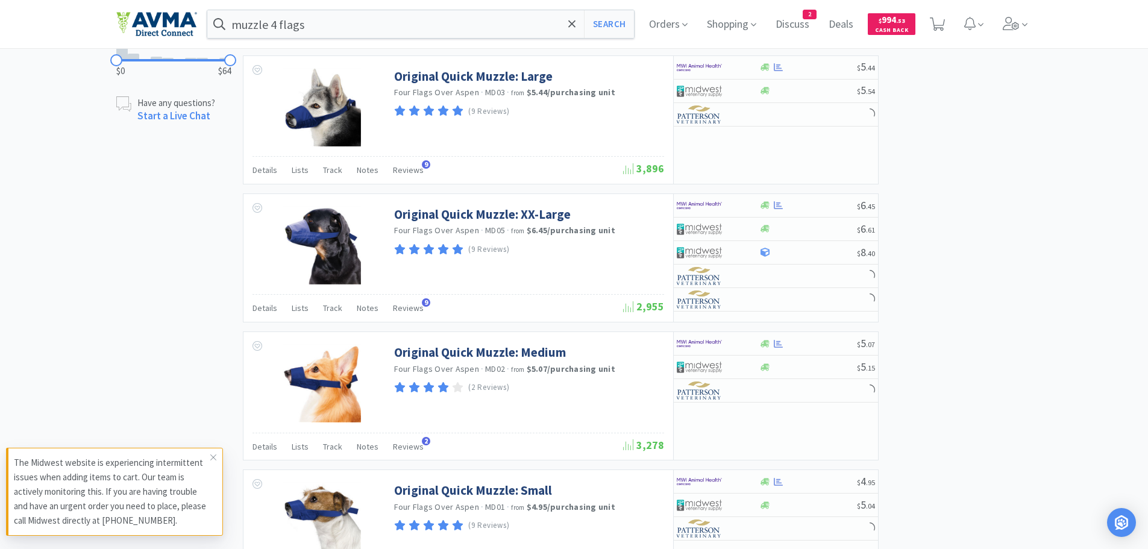
scroll to position [623, 0]
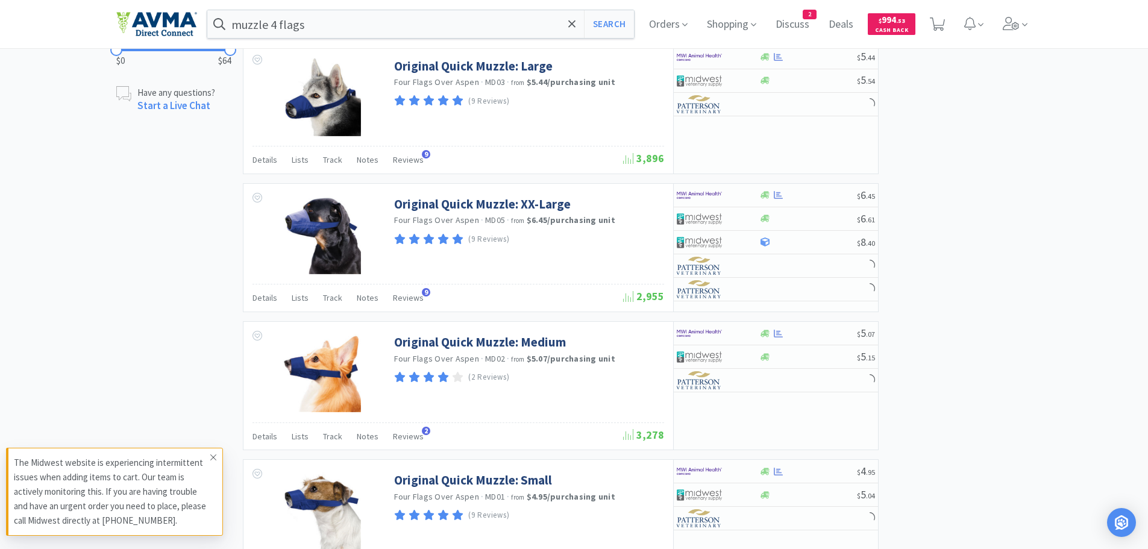
click at [212, 455] on icon at bounding box center [213, 457] width 7 height 10
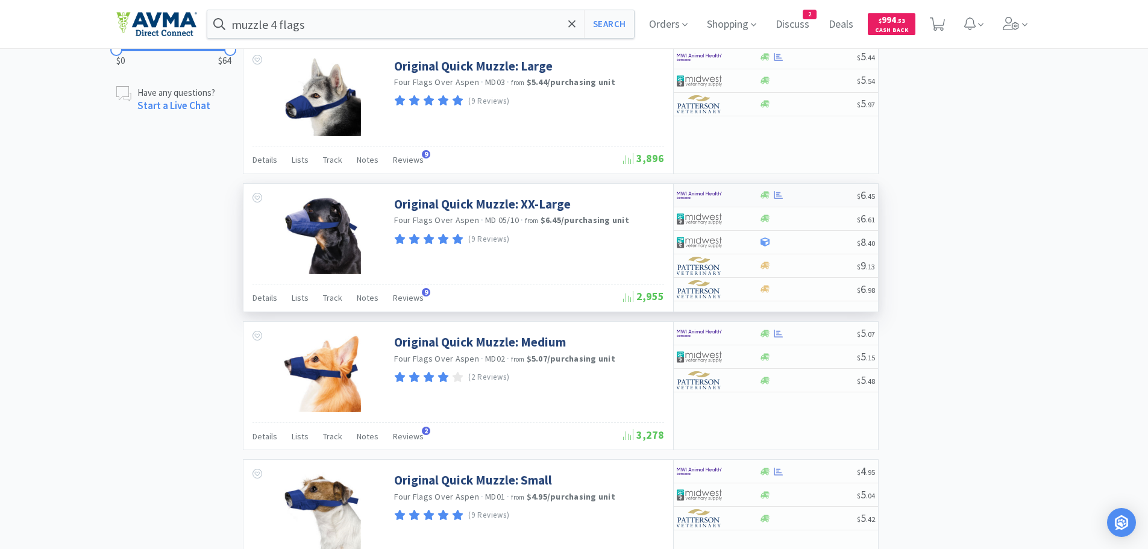
click at [807, 193] on div at bounding box center [808, 194] width 98 height 9
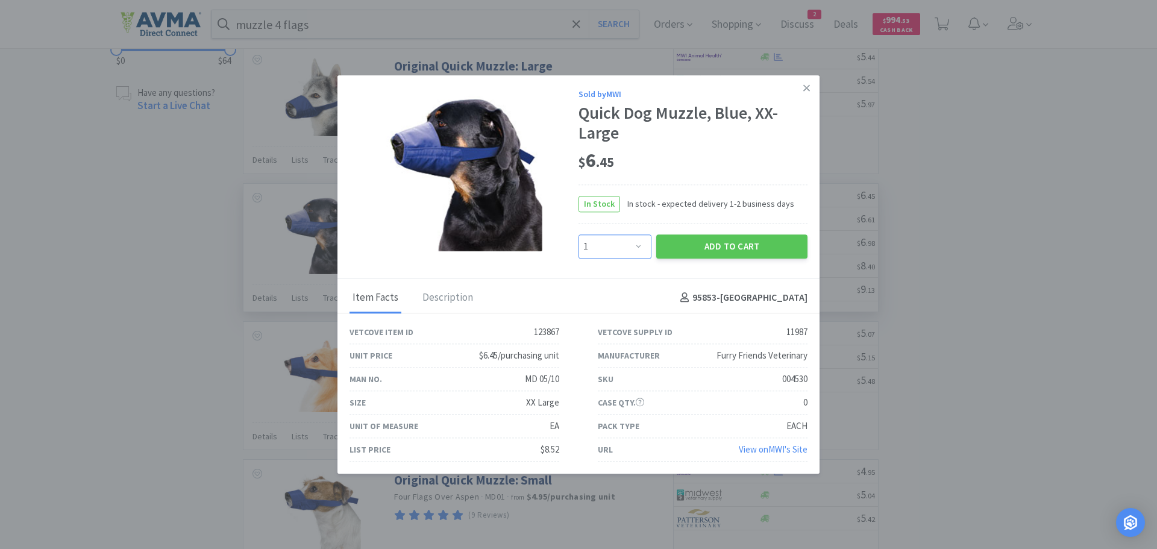
click at [637, 244] on select "Enter Quantity 1 2 3 4 5 6 7 8 9 10 11 12 13 14 15 16 17 18 19 20 Enter Quantity" at bounding box center [614, 246] width 73 height 24
select select "4"
click at [578, 234] on select "Enter Quantity 1 2 3 4 5 6 7 8 9 10 11 12 13 14 15 16 17 18 19 20 Enter Quantity" at bounding box center [614, 246] width 73 height 24
click at [805, 86] on icon at bounding box center [806, 88] width 7 height 11
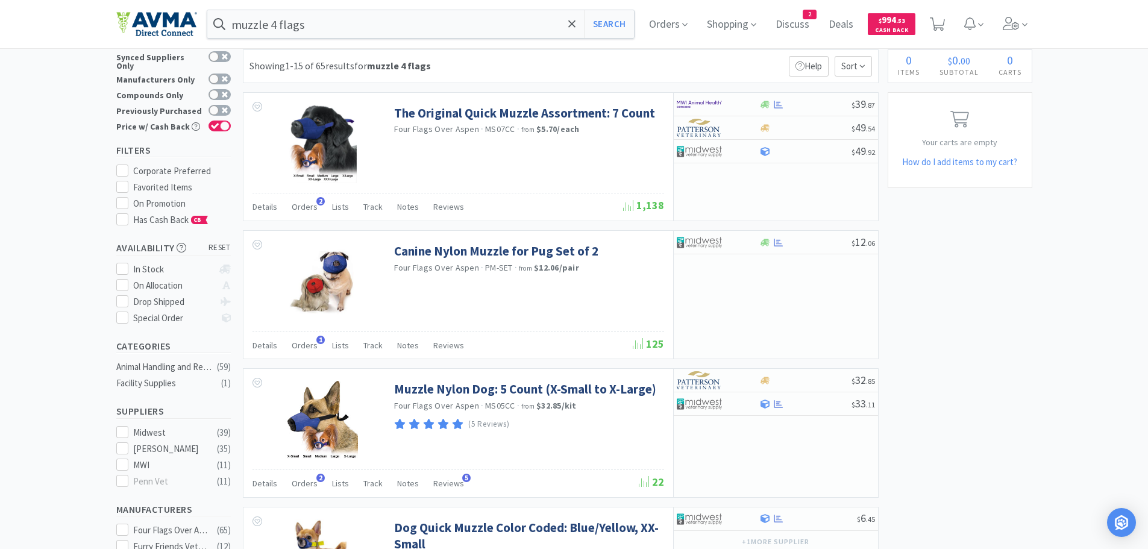
scroll to position [0, 0]
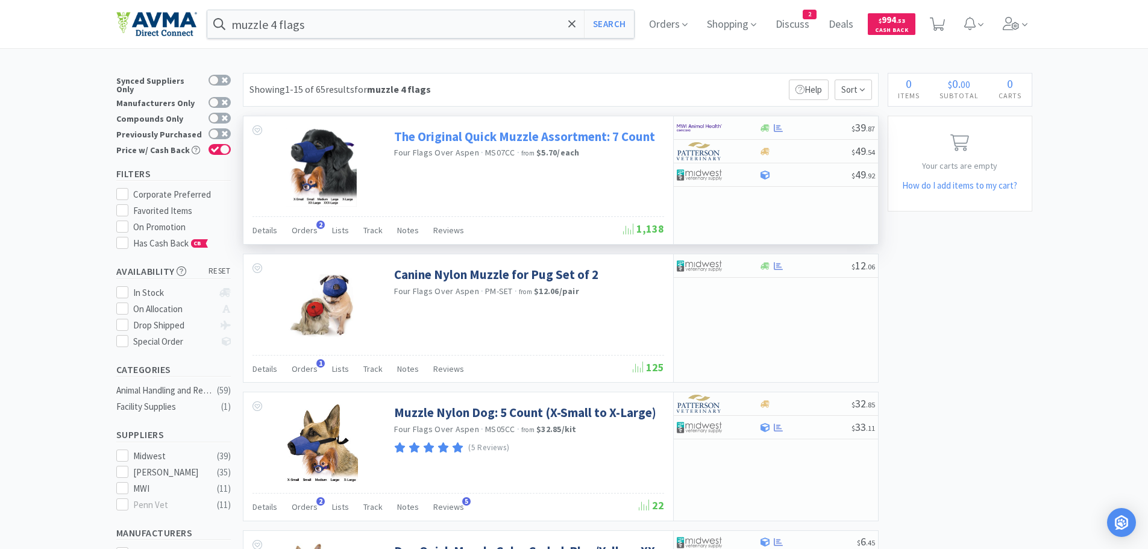
click at [480, 137] on link "The Original Quick Muzzle Assortment: 7 Count" at bounding box center [524, 136] width 261 height 16
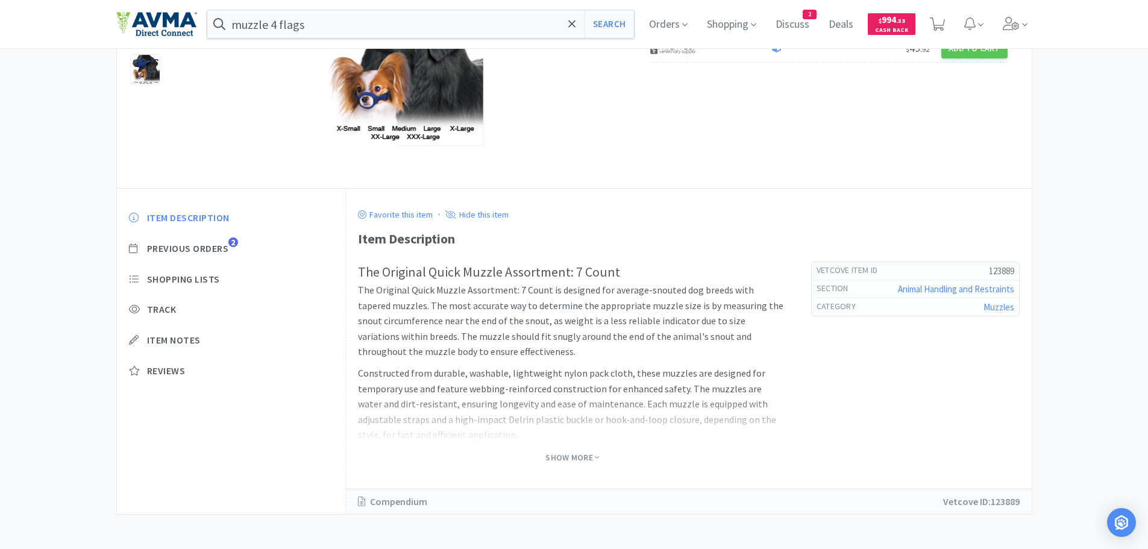
scroll to position [186, 0]
click at [566, 458] on span "Show More" at bounding box center [572, 455] width 54 height 11
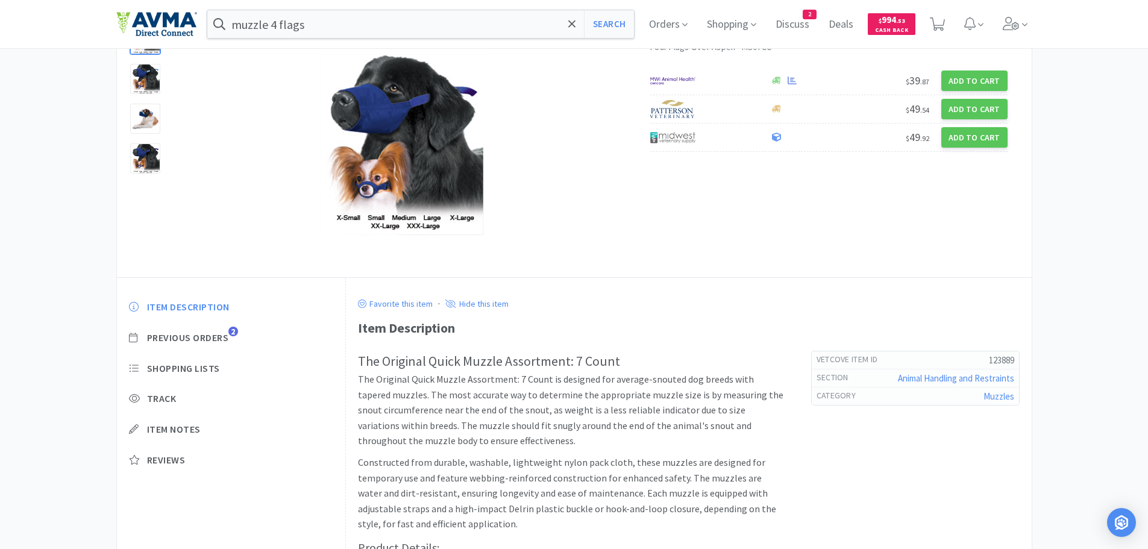
scroll to position [0, 0]
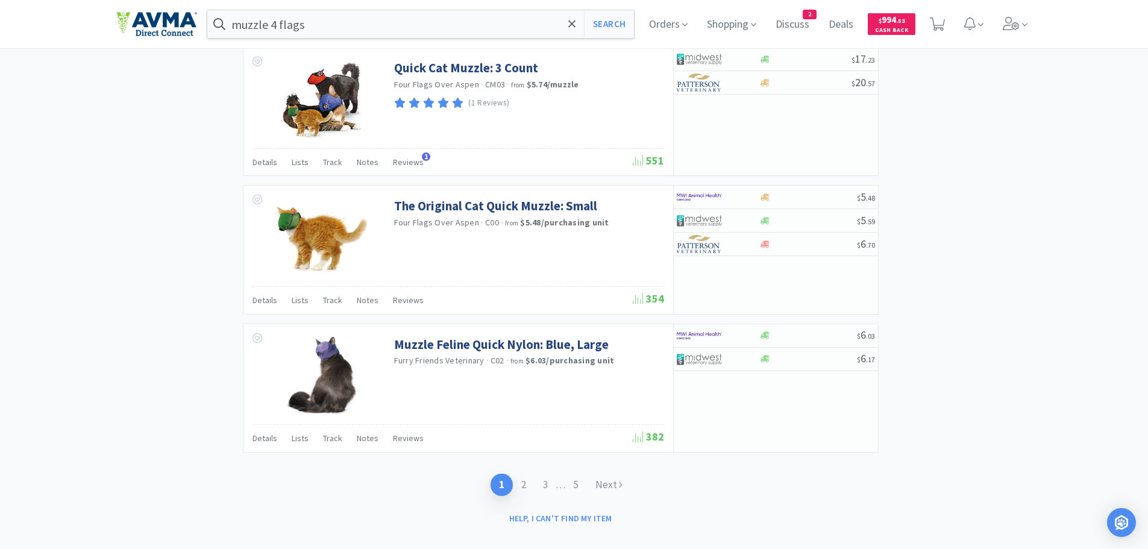
scroll to position [1741, 0]
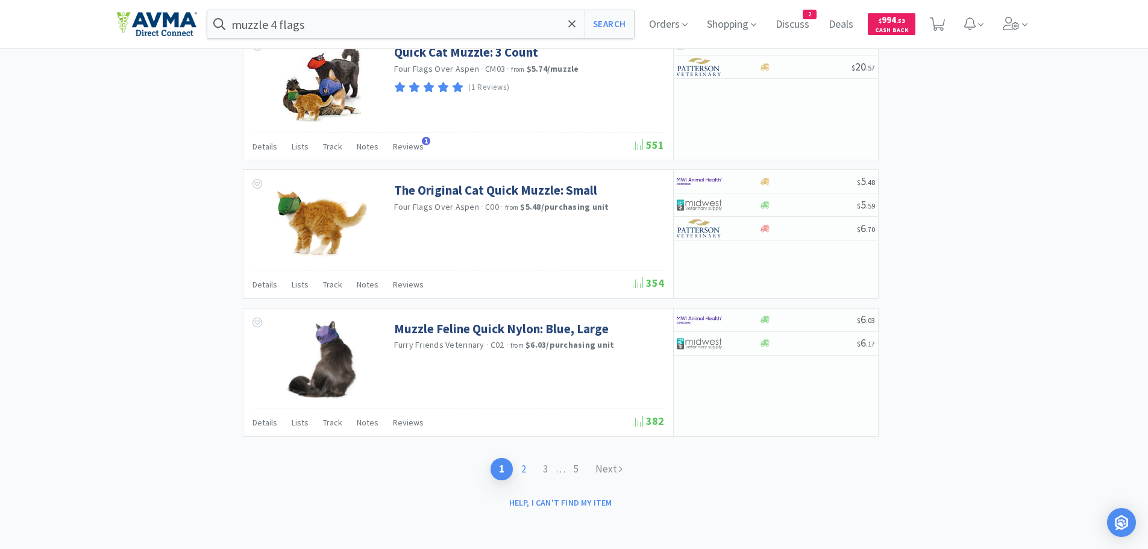
click at [522, 469] on link "2" at bounding box center [524, 469] width 22 height 22
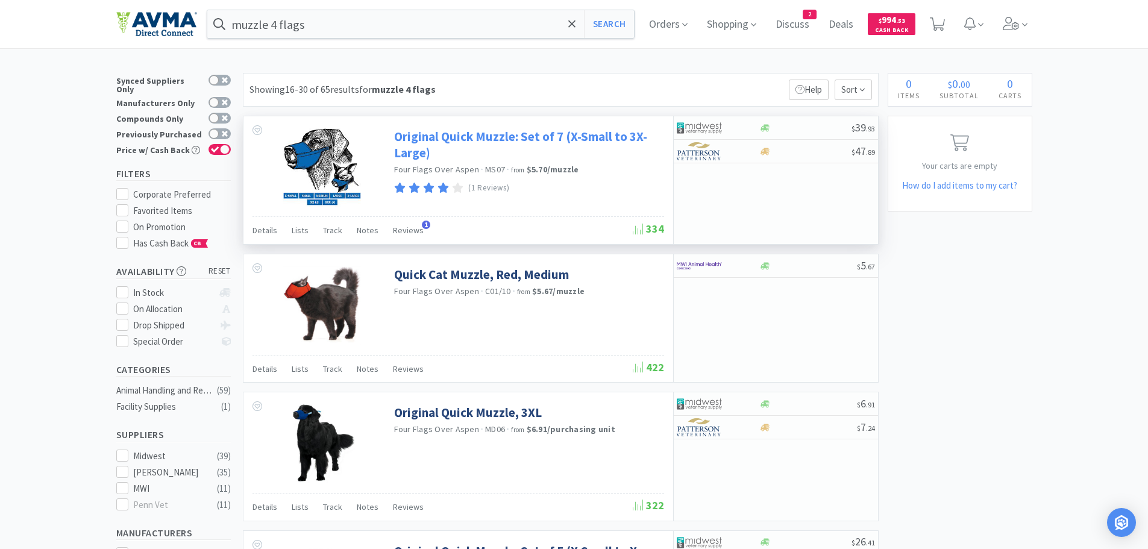
click at [458, 137] on link "Original Quick Muzzle: Set of 7 (X-Small to 3X-Large)" at bounding box center [527, 144] width 267 height 33
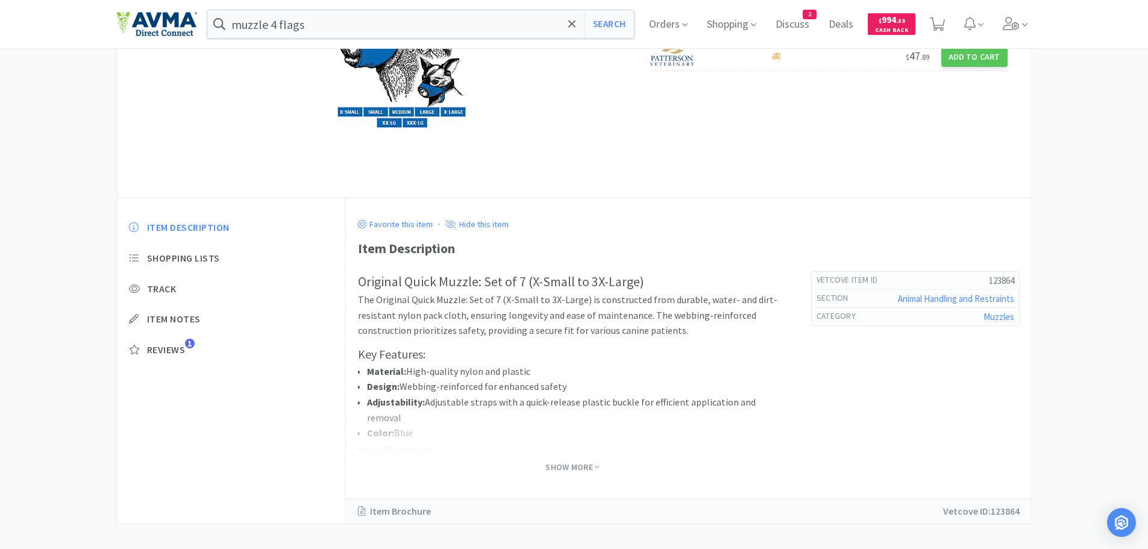
scroll to position [175, 0]
click at [403, 437] on div at bounding box center [572, 427] width 429 height 48
click at [555, 465] on span "Show More" at bounding box center [572, 466] width 54 height 11
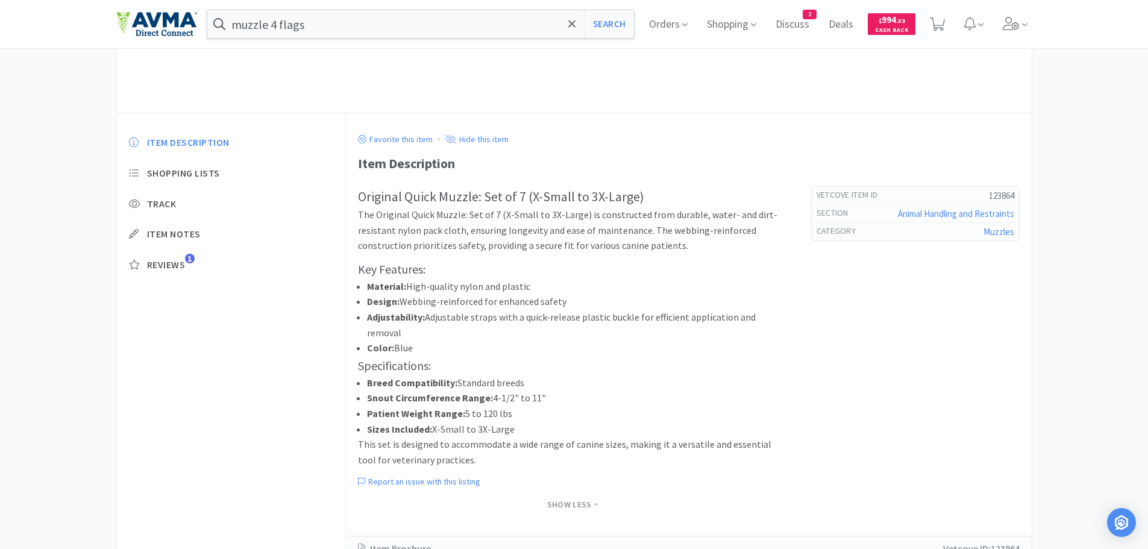
scroll to position [293, 0]
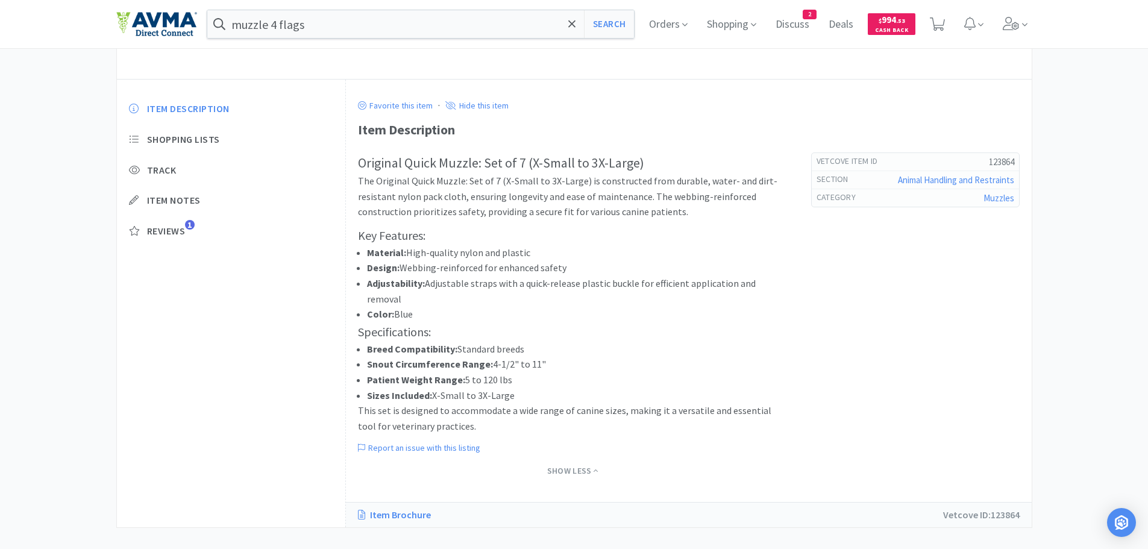
click at [387, 507] on link "Item Brochure" at bounding box center [400, 515] width 85 height 16
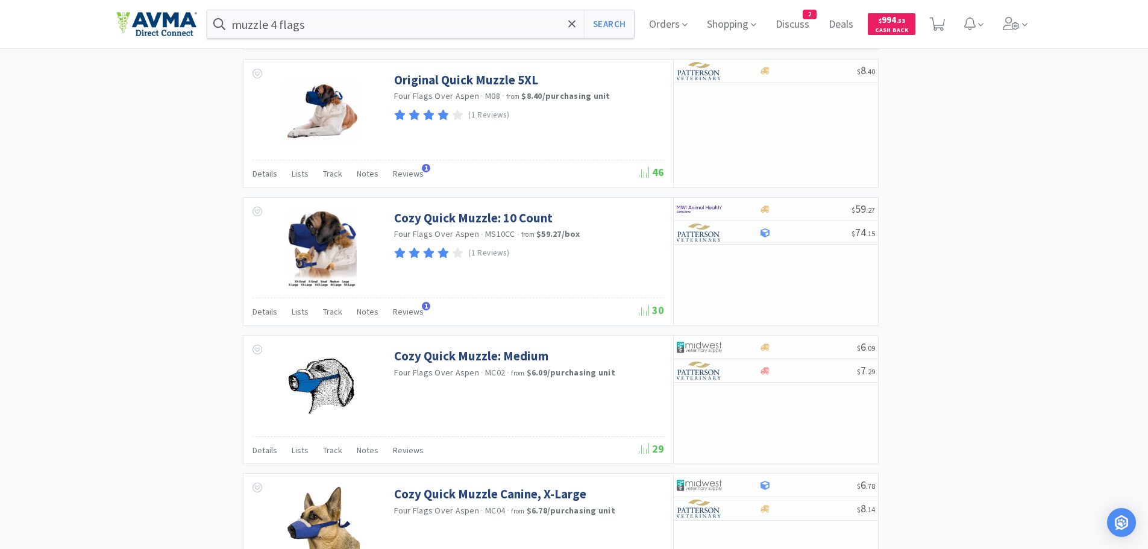
scroll to position [1455, 0]
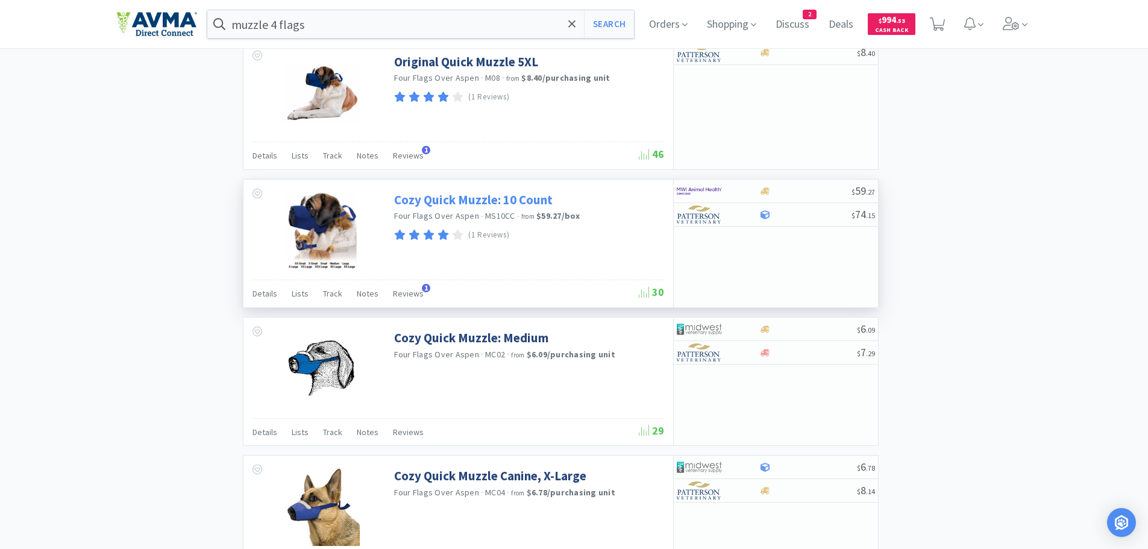
click at [441, 196] on link "Cozy Quick Muzzle: 10 Count" at bounding box center [473, 200] width 158 height 16
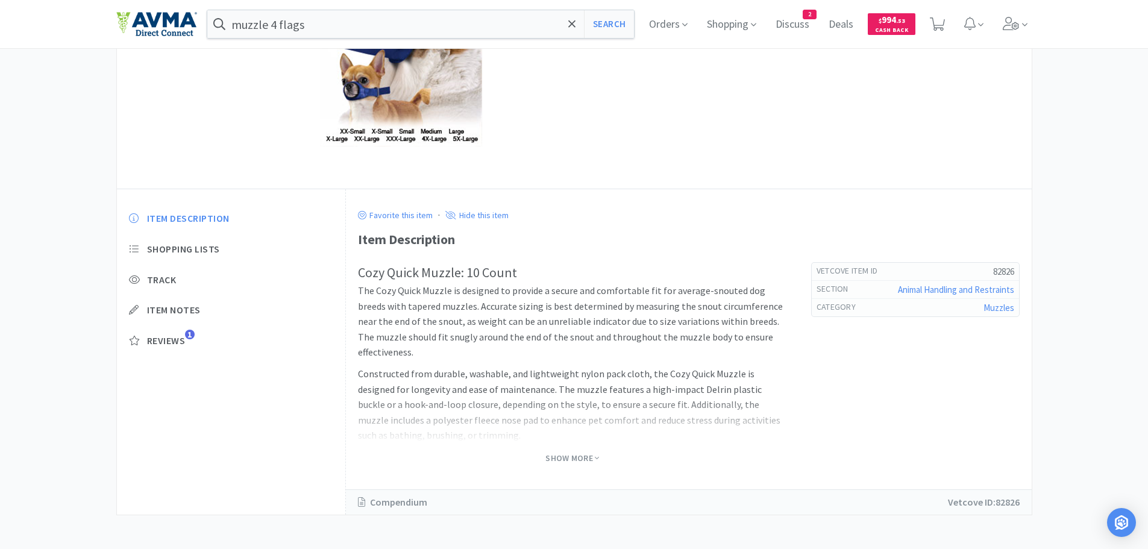
scroll to position [186, 0]
click at [565, 459] on span "Show More" at bounding box center [572, 455] width 54 height 11
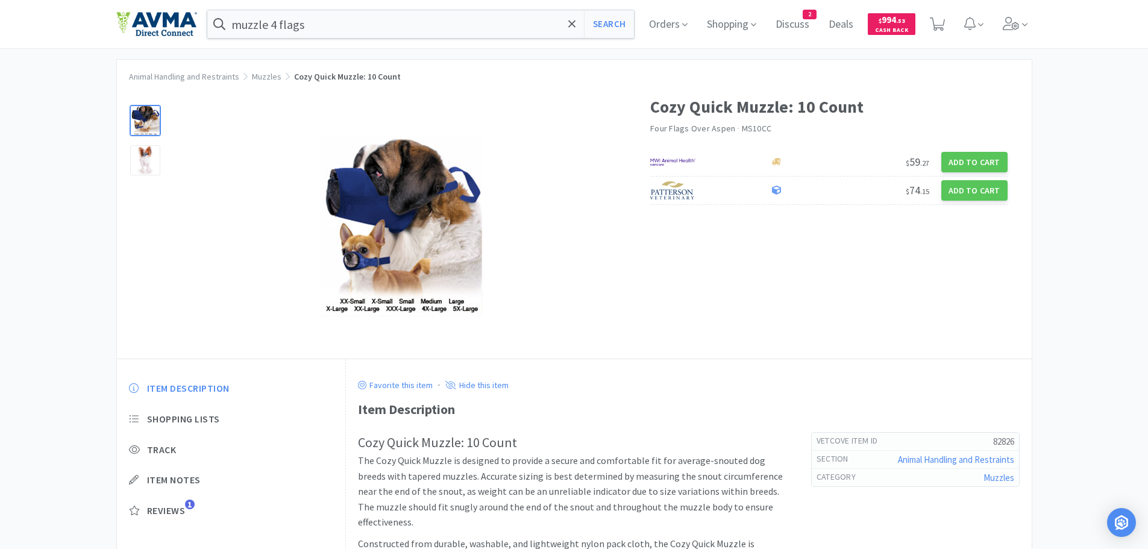
scroll to position [0, 0]
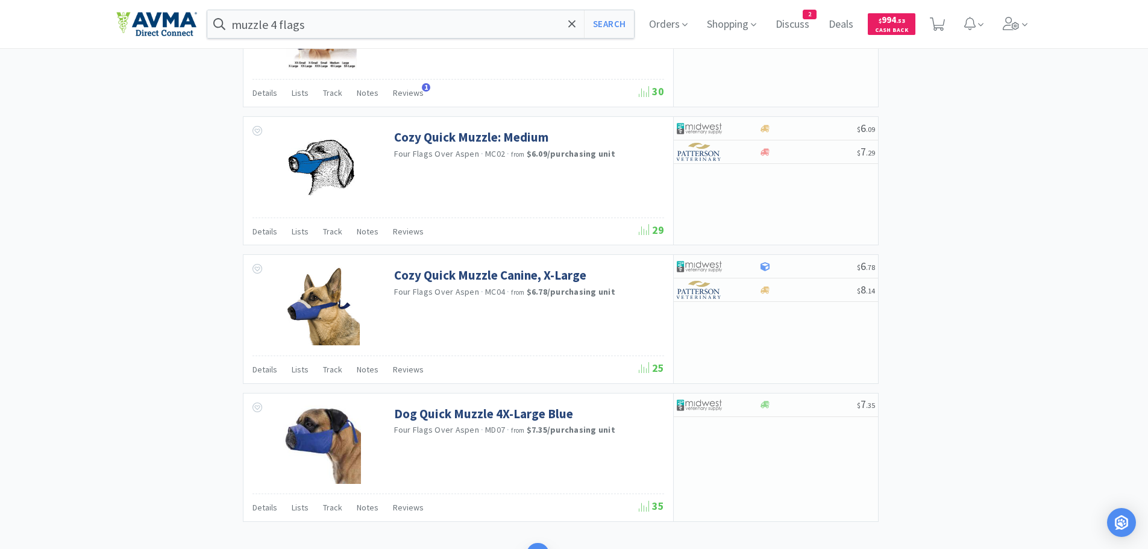
scroll to position [1741, 0]
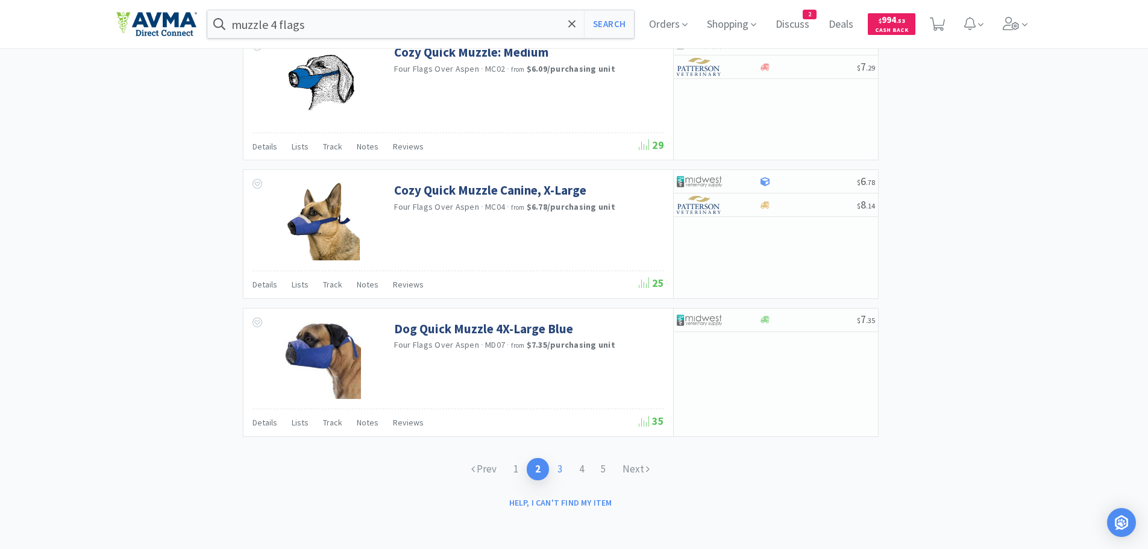
click at [558, 465] on link "3" at bounding box center [560, 469] width 22 height 22
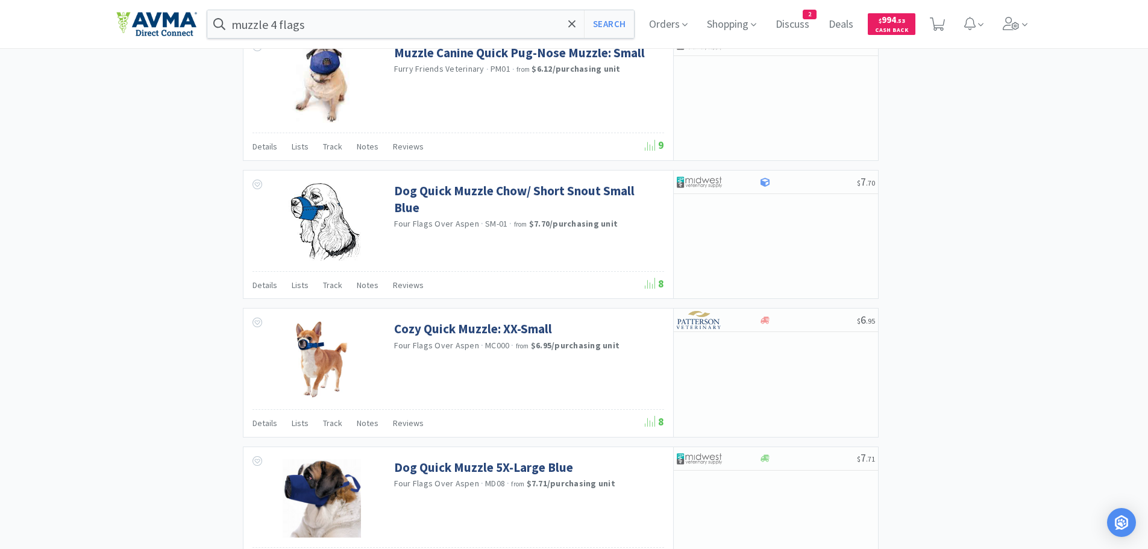
scroll to position [1741, 0]
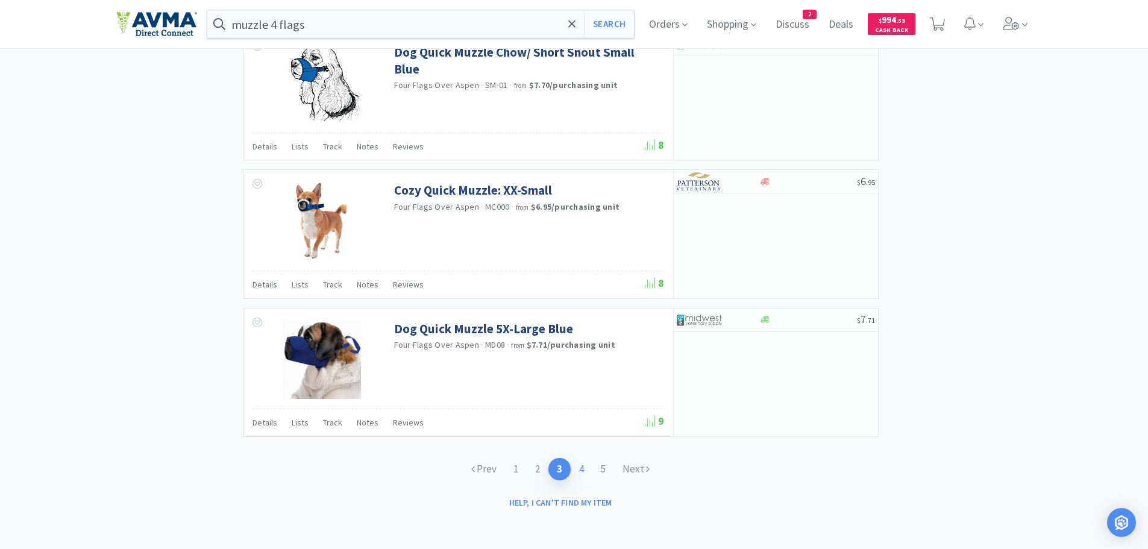
click at [584, 472] on link "4" at bounding box center [581, 469] width 22 height 22
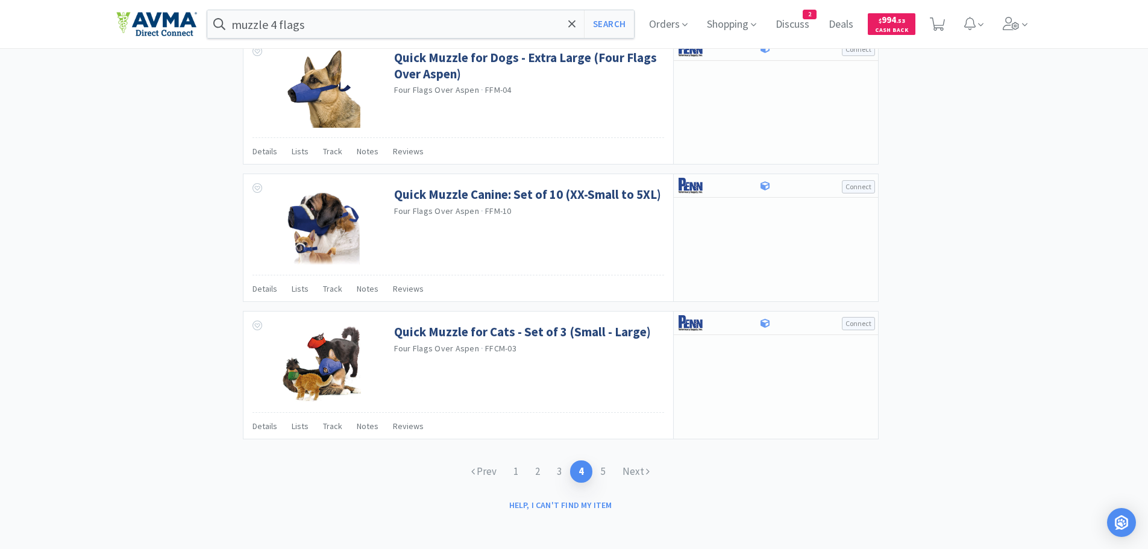
scroll to position [1735, 0]
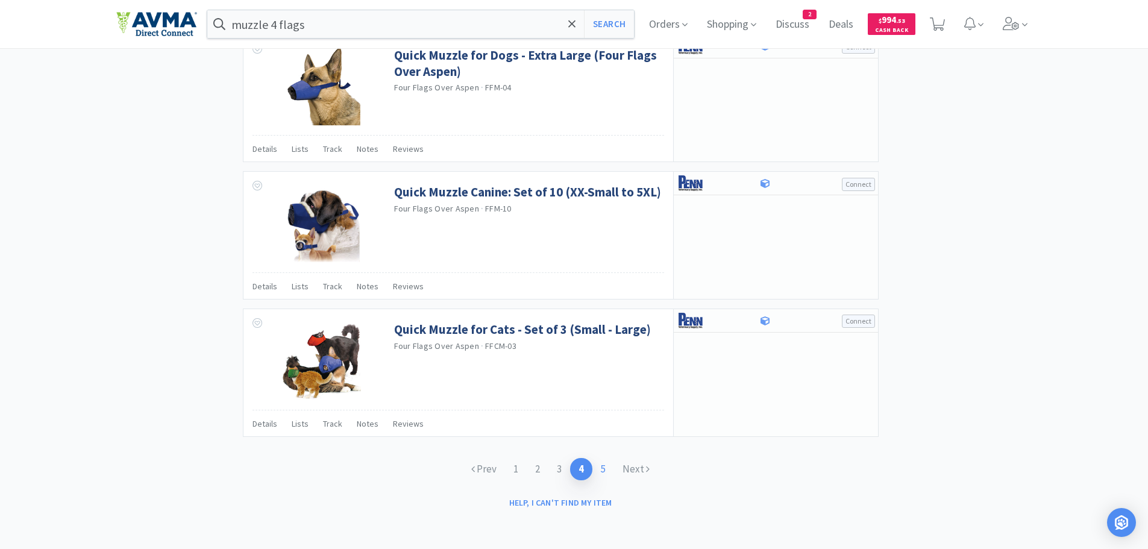
click at [606, 471] on link "5" at bounding box center [603, 469] width 22 height 22
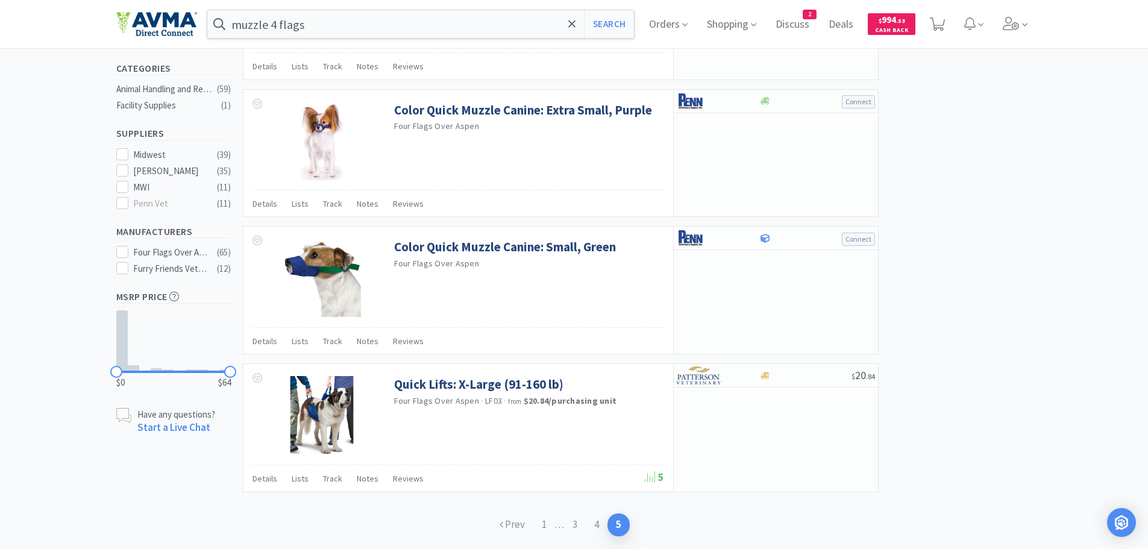
scroll to position [357, 0]
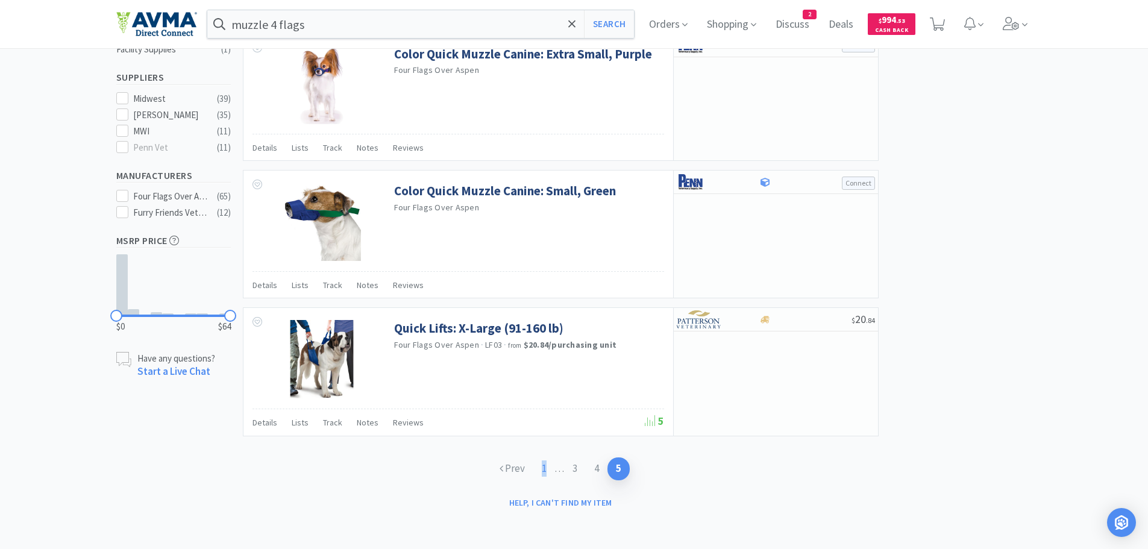
click at [542, 469] on link "1" at bounding box center [544, 468] width 22 height 22
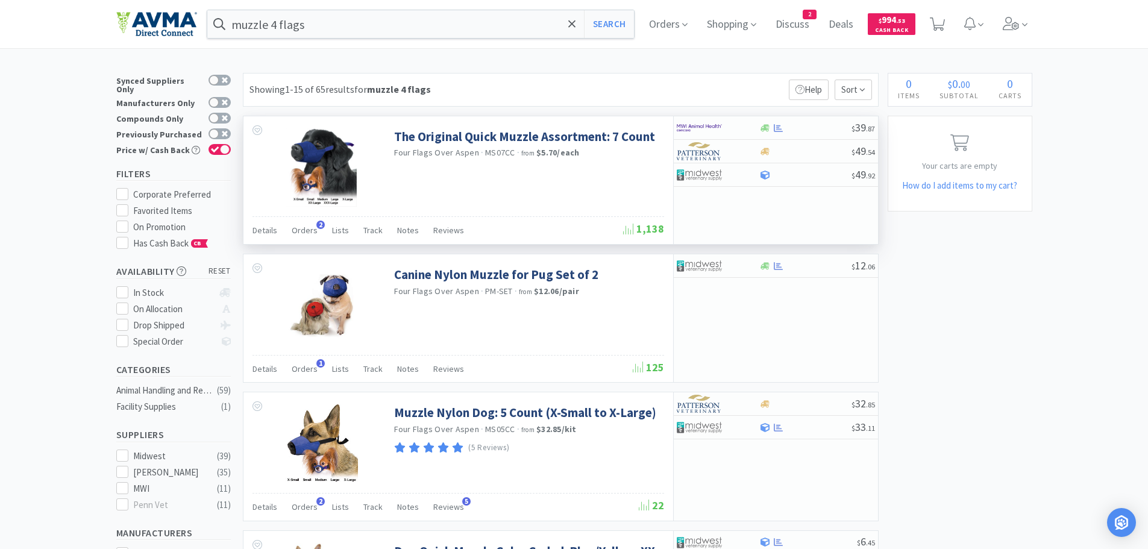
click at [495, 146] on div "The Original Quick Muzzle Assortment: 7 Count Four Flags Over Aspen · MS07CC · …" at bounding box center [527, 143] width 267 height 42
click at [493, 143] on link "The Original Quick Muzzle Assortment: 7 Count" at bounding box center [524, 136] width 261 height 16
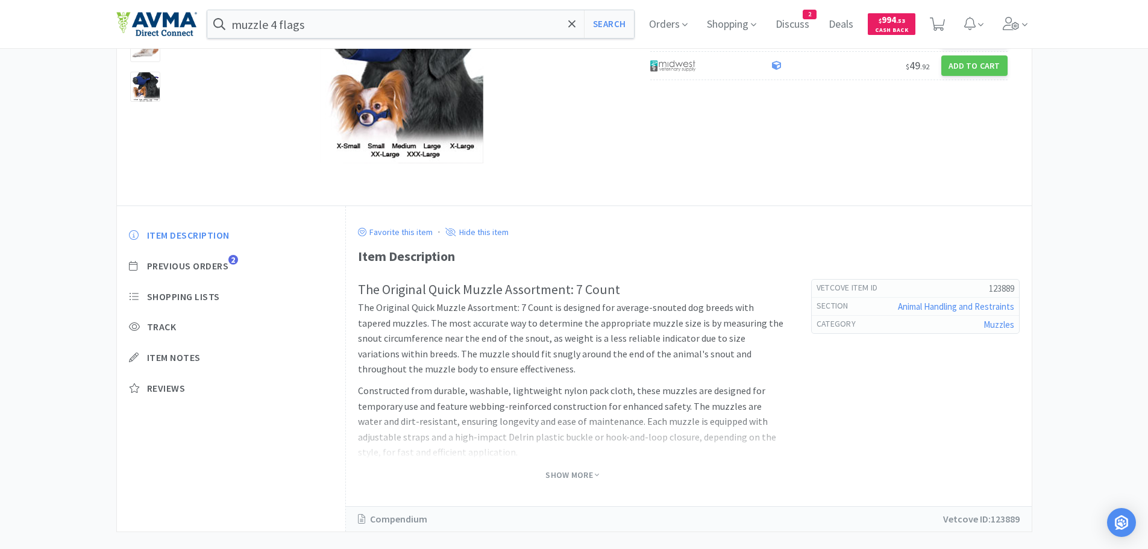
scroll to position [186, 0]
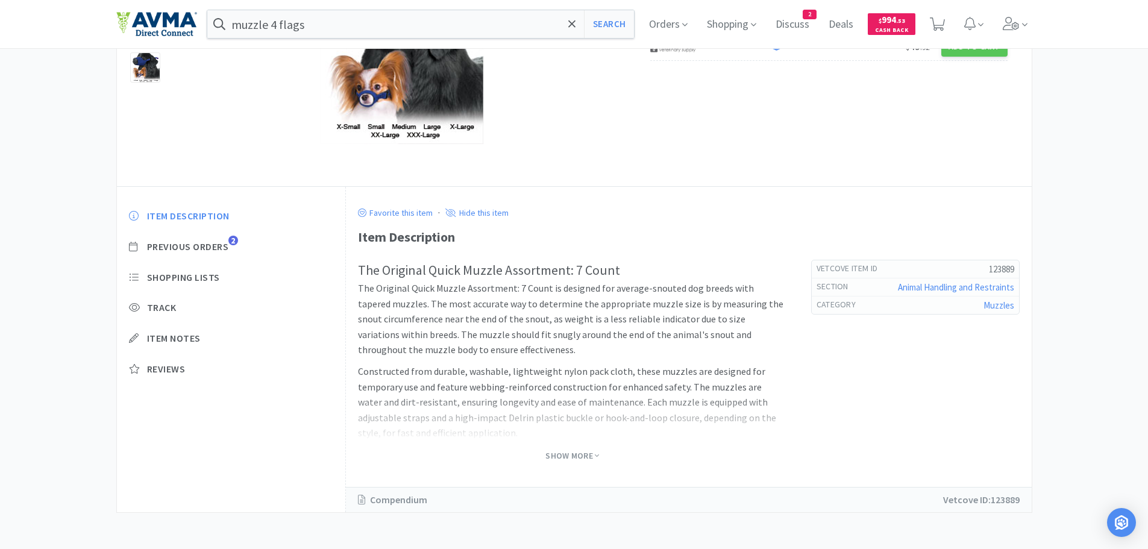
drag, startPoint x: 562, startPoint y: 434, endPoint x: 565, endPoint y: 445, distance: 11.3
click at [563, 437] on div at bounding box center [572, 416] width 429 height 48
click at [564, 452] on span "Show More" at bounding box center [572, 455] width 54 height 11
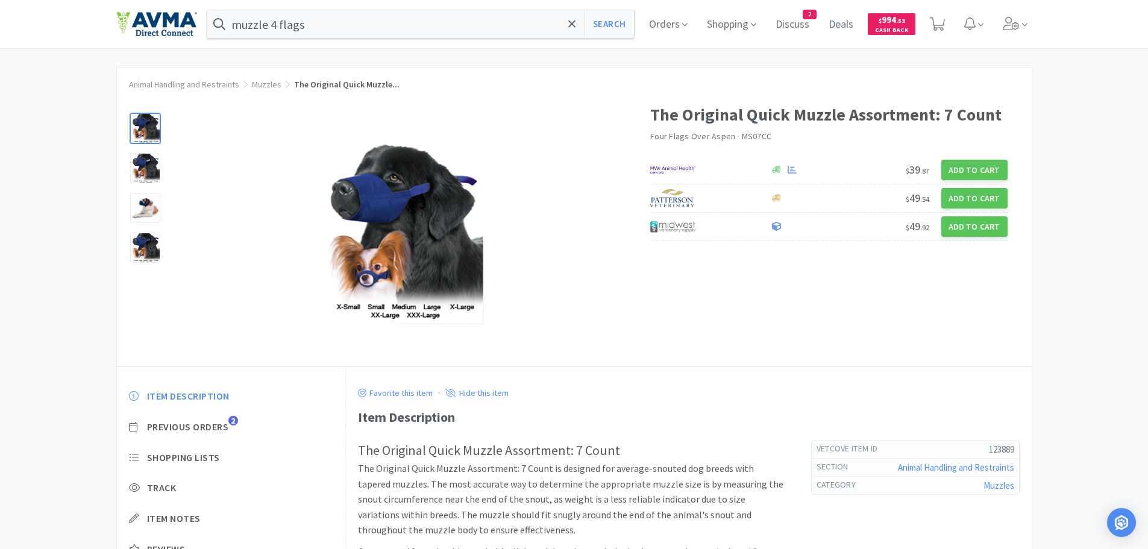
scroll to position [0, 0]
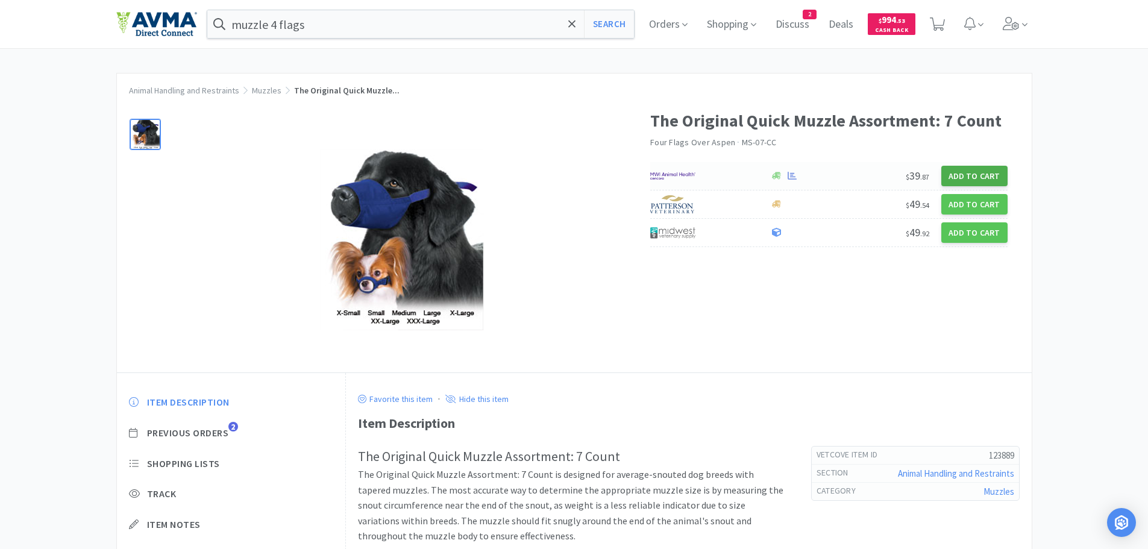
click at [972, 173] on button "Add to Cart" at bounding box center [974, 176] width 66 height 20
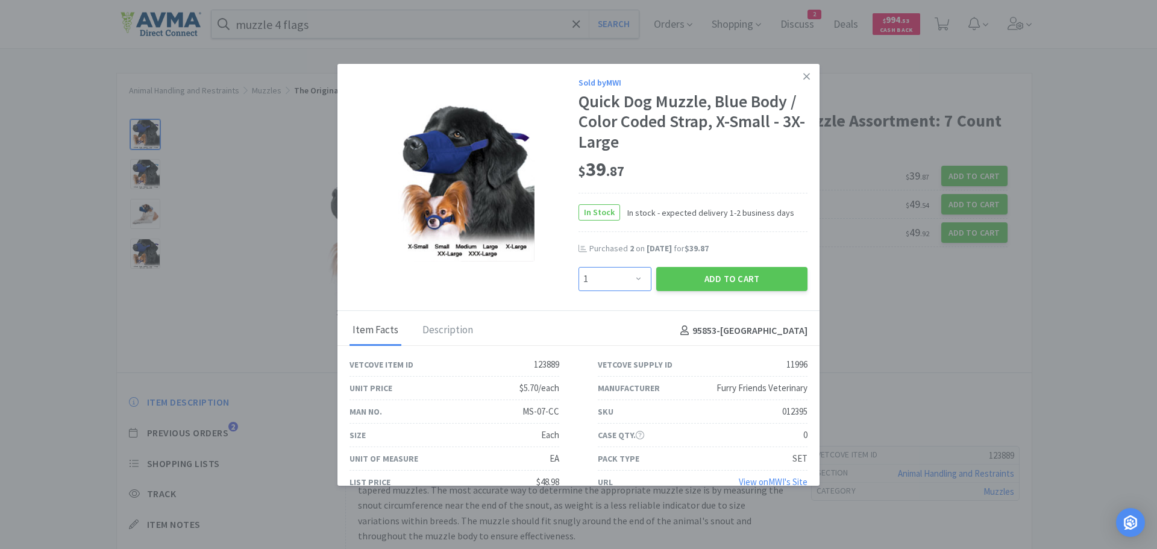
click at [635, 278] on select "Enter Quantity 1 2 3 4 5 6 7 8 9 10 11 12 13 14 15 16 17 18 19 20 Enter Quantity" at bounding box center [614, 279] width 73 height 24
select select "2"
click at [578, 267] on select "Enter Quantity 1 2 3 4 5 6 7 8 9 10 11 12 13 14 15 16 17 18 19 20 Enter Quantity" at bounding box center [614, 279] width 73 height 24
click at [700, 281] on button "Add to Cart" at bounding box center [731, 279] width 151 height 24
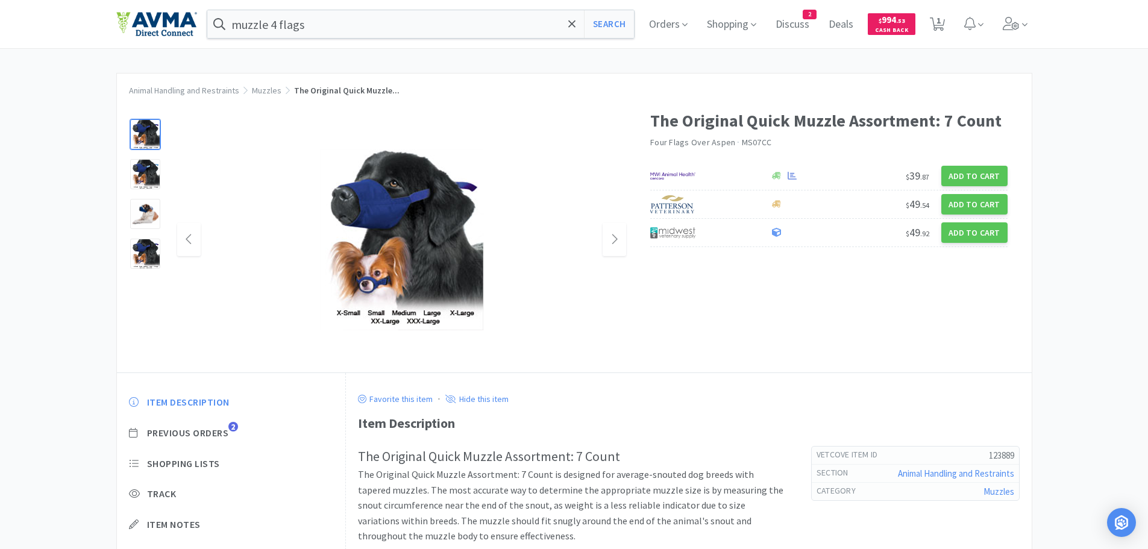
drag, startPoint x: 34, startPoint y: 2, endPoint x: 566, endPoint y: 310, distance: 615.1
click at [602, 338] on div at bounding box center [401, 239] width 449 height 241
select select "2"
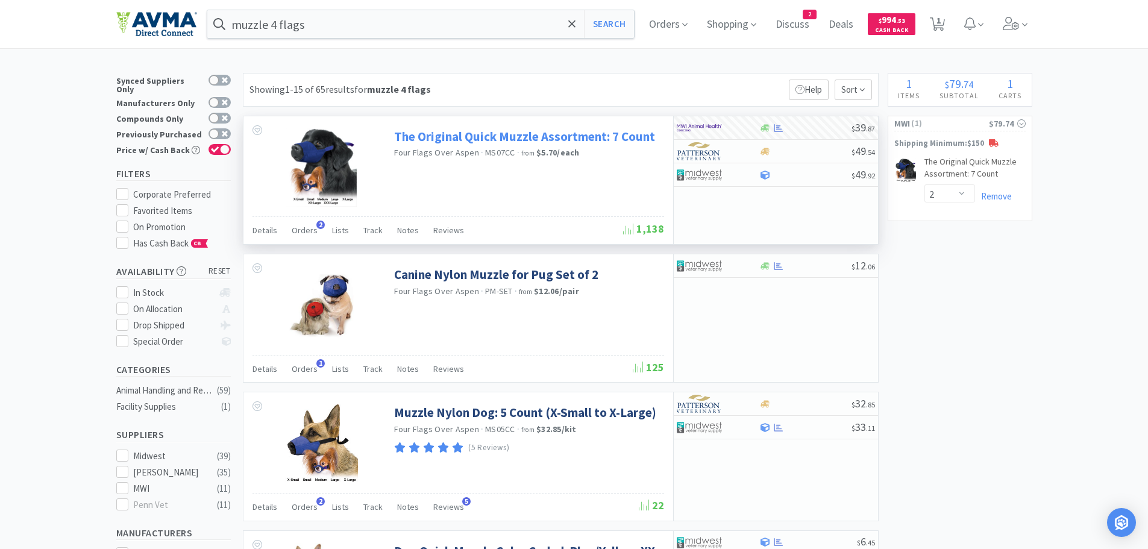
click at [540, 140] on link "The Original Quick Muzzle Assortment: 7 Count" at bounding box center [524, 136] width 261 height 16
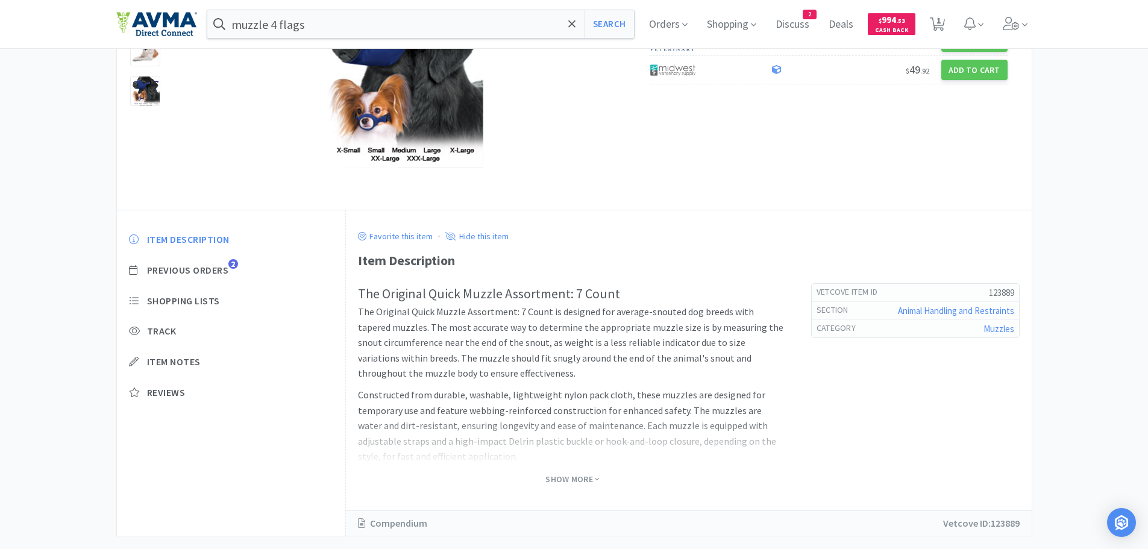
scroll to position [186, 0]
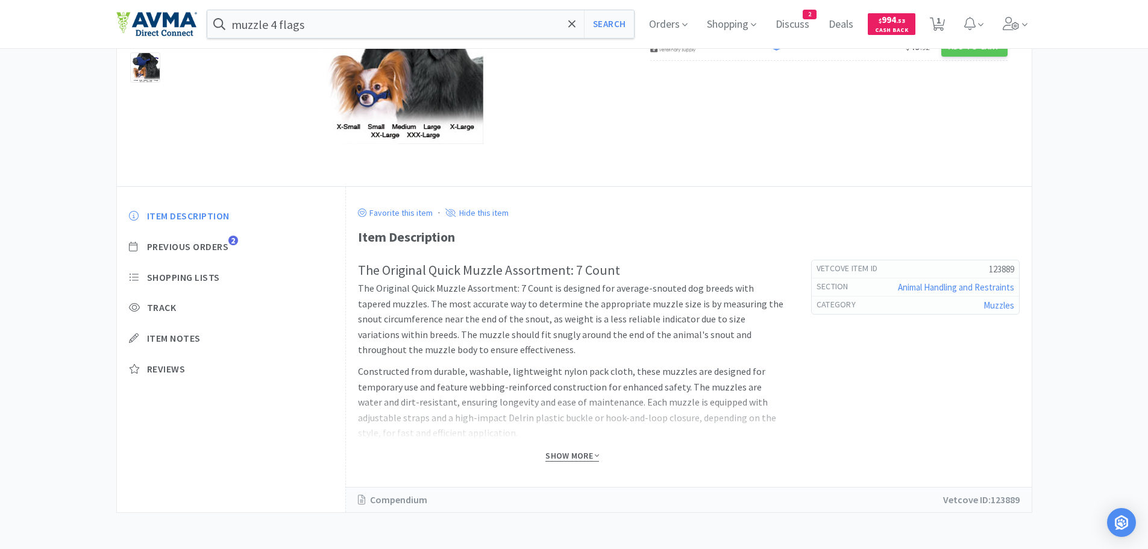
click at [576, 451] on span "Show More" at bounding box center [572, 455] width 54 height 11
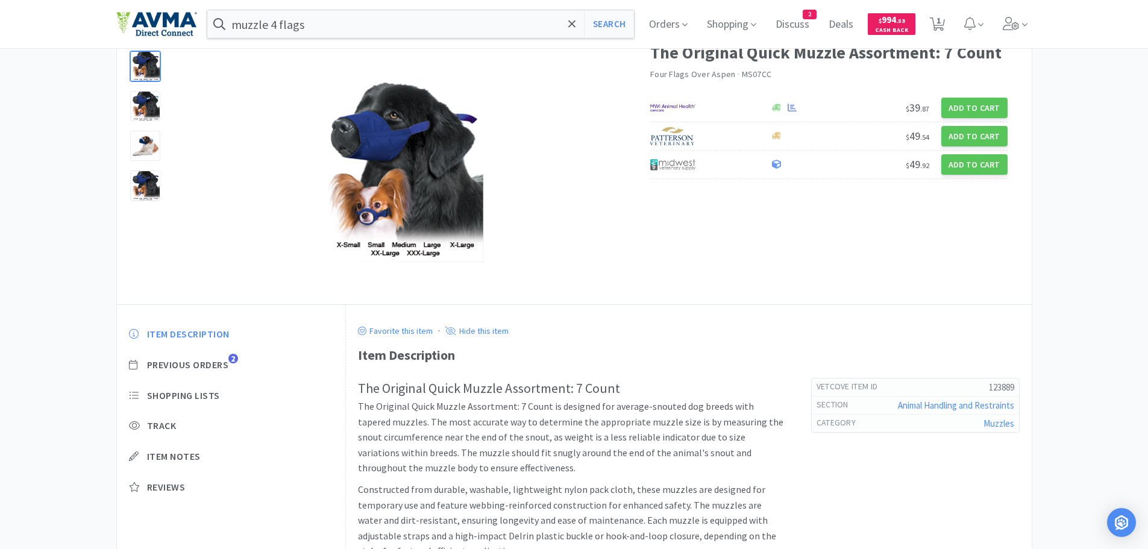
scroll to position [61, 0]
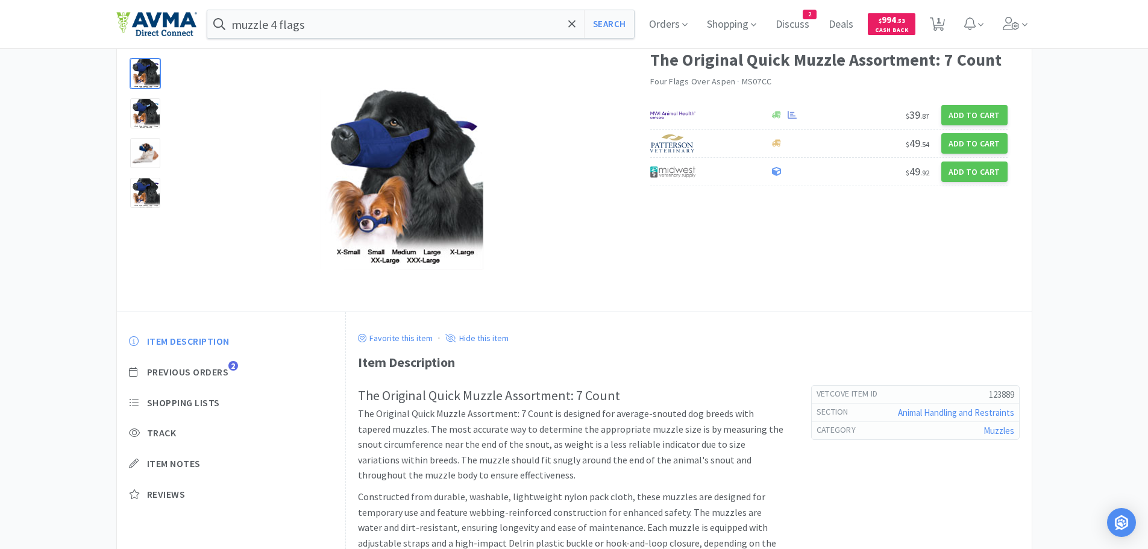
select select "2"
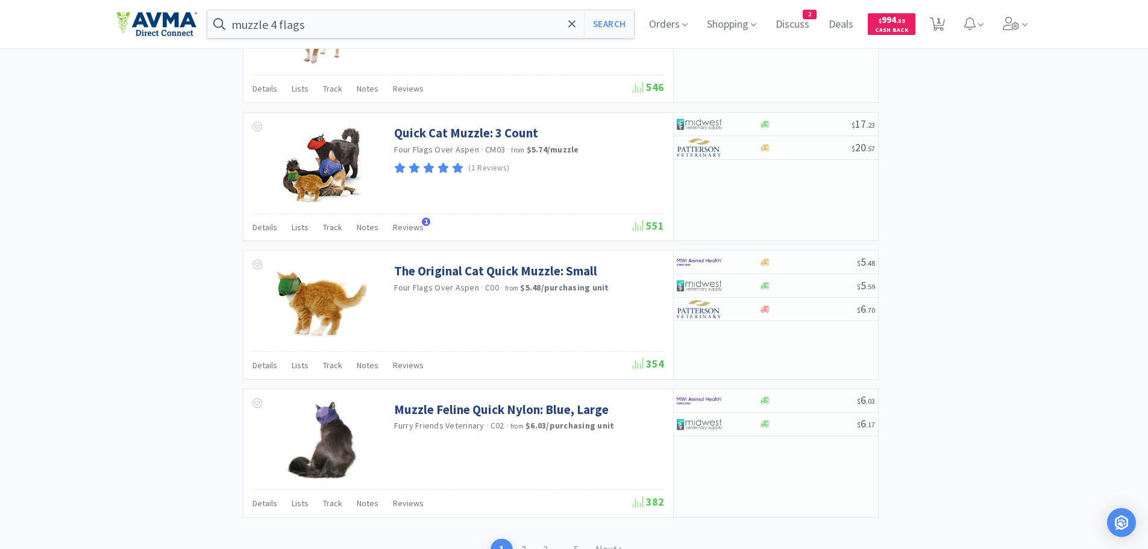
scroll to position [1741, 0]
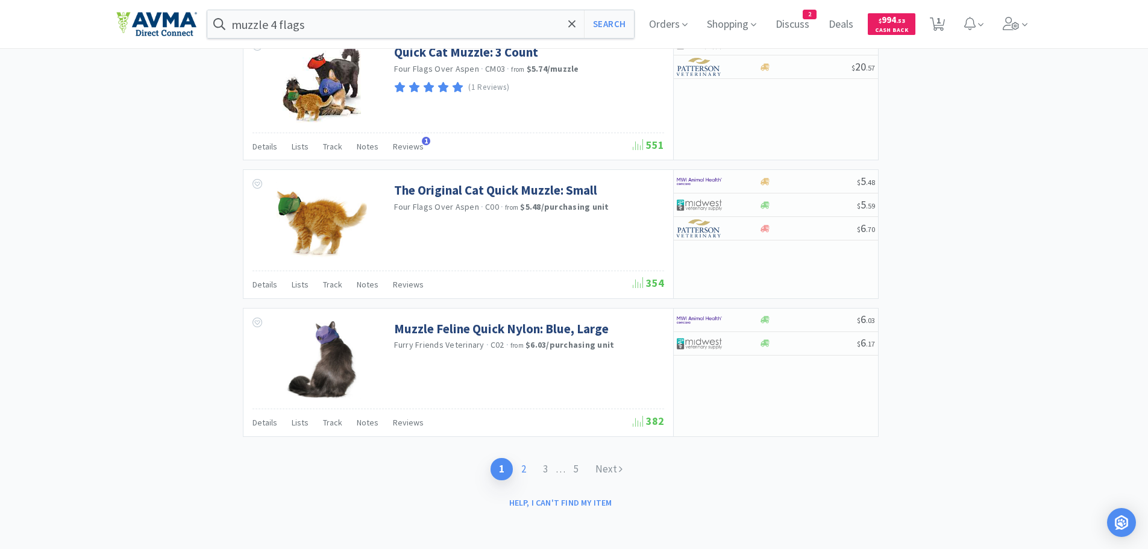
click at [520, 471] on link "2" at bounding box center [524, 469] width 22 height 22
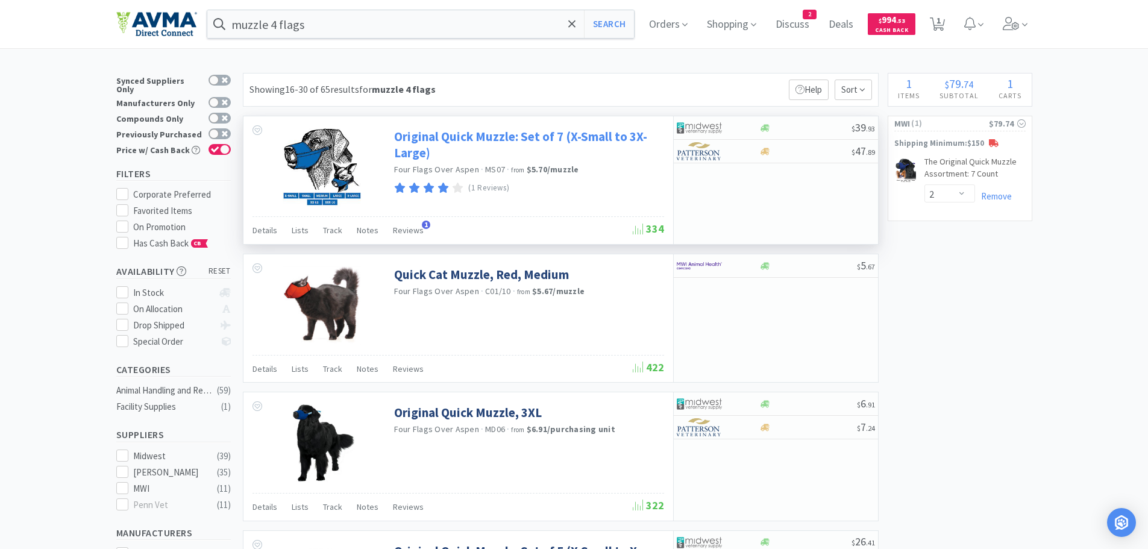
click at [480, 136] on link "Original Quick Muzzle: Set of 7 (X-Small to 3X-Large)" at bounding box center [527, 144] width 267 height 33
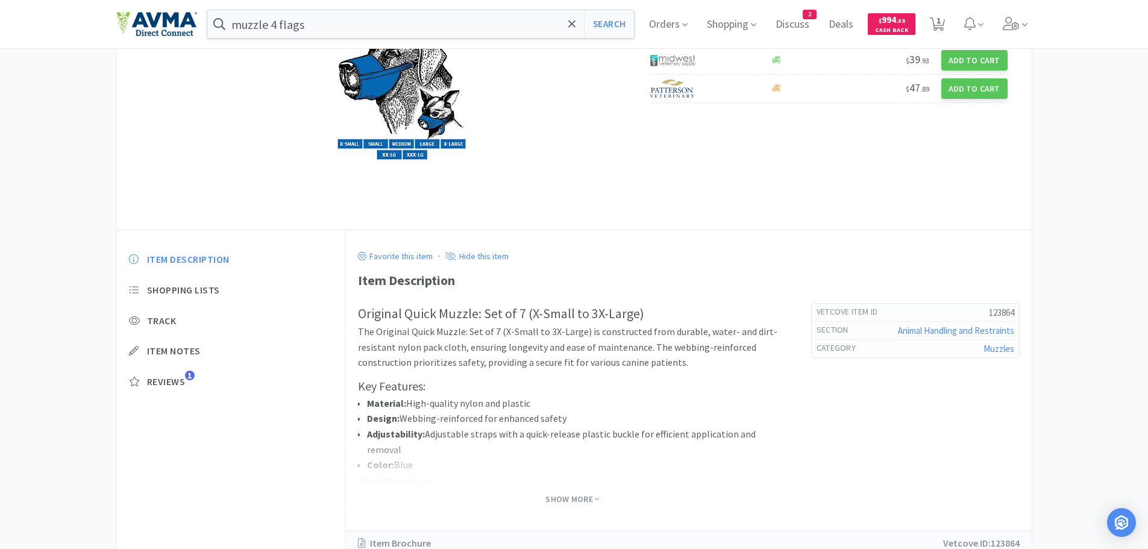
scroll to position [186, 0]
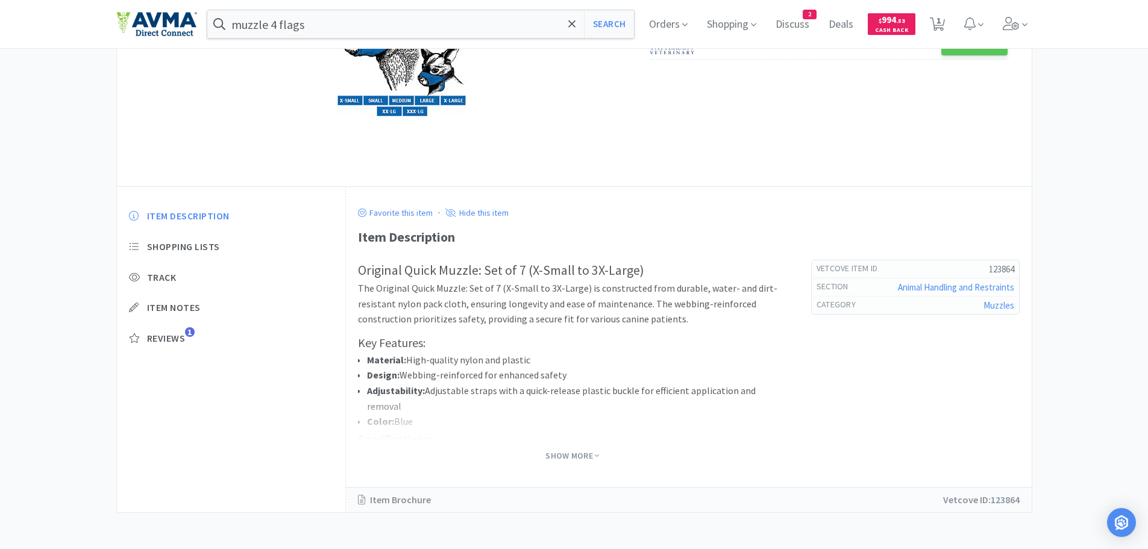
click at [579, 464] on div "Original Quick Muzzle: Set of 7 (X-Small to 3X-Large) The Original Quick Muzzle…" at bounding box center [688, 374] width 661 height 228
click at [576, 461] on span "Show More" at bounding box center [572, 456] width 54 height 16
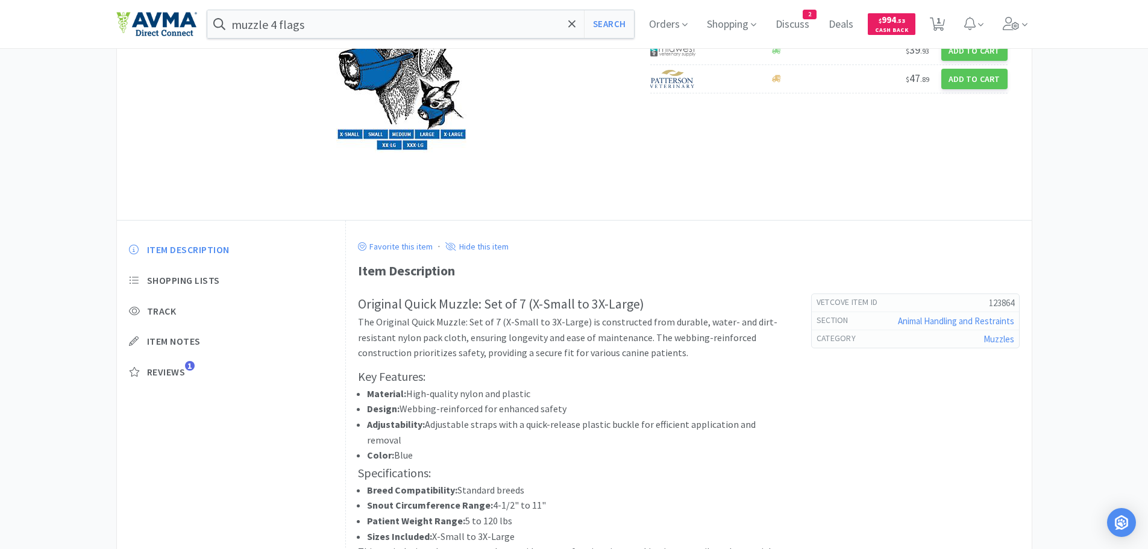
scroll to position [115, 0]
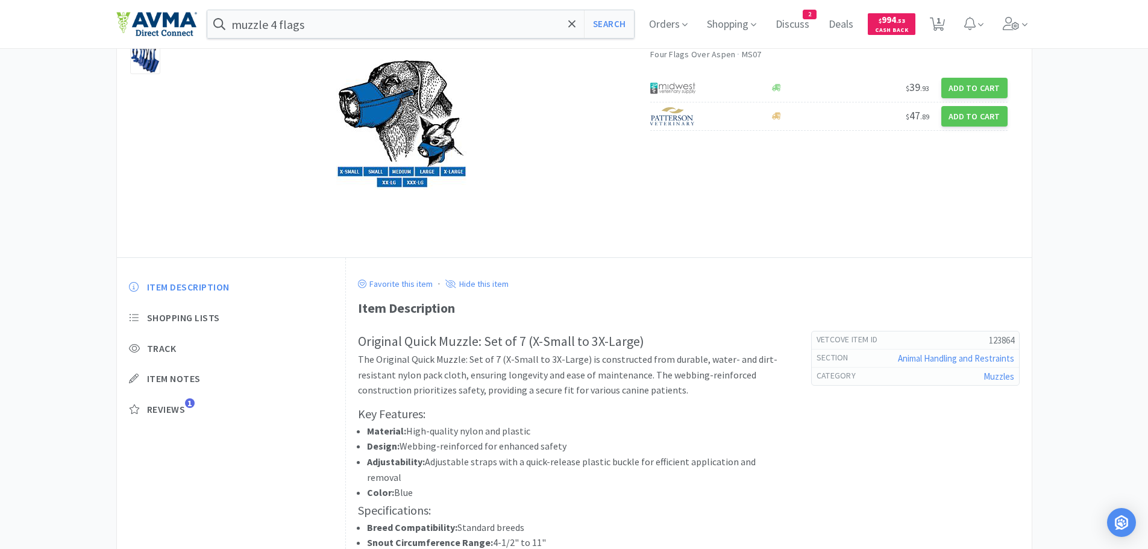
select select "2"
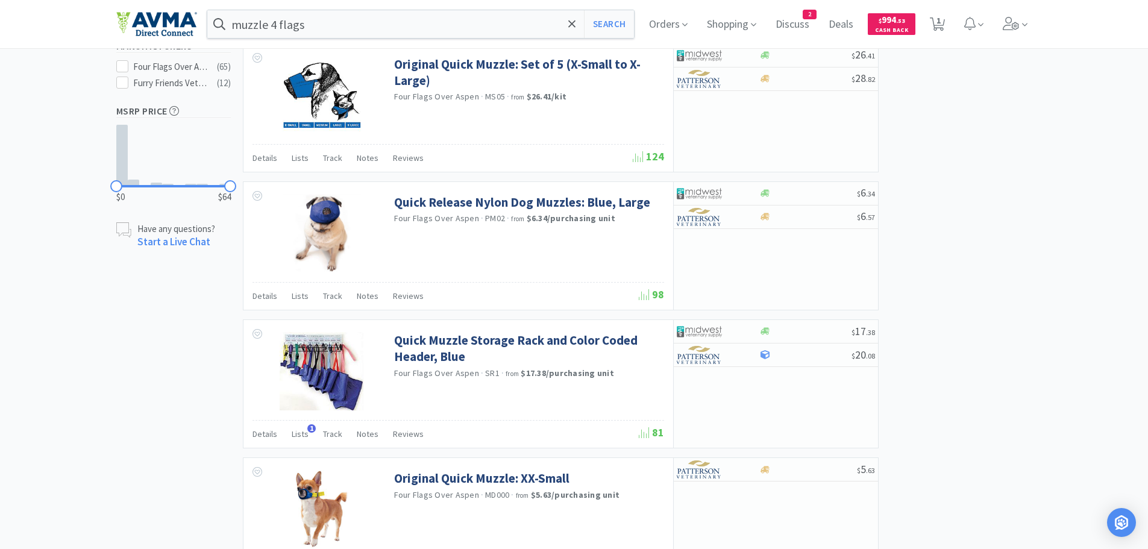
scroll to position [545, 0]
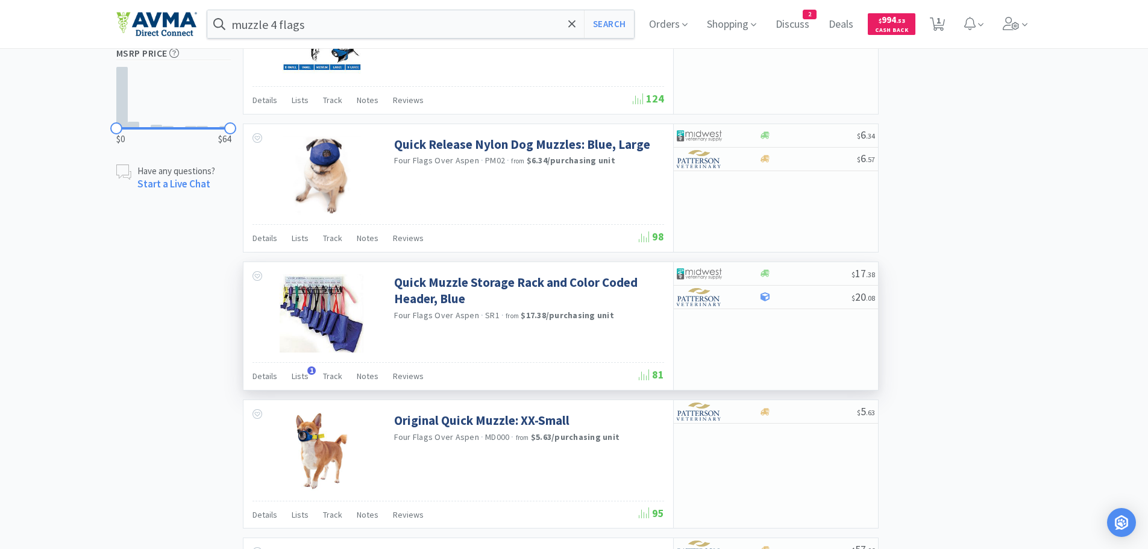
click at [330, 296] on img at bounding box center [321, 313] width 83 height 78
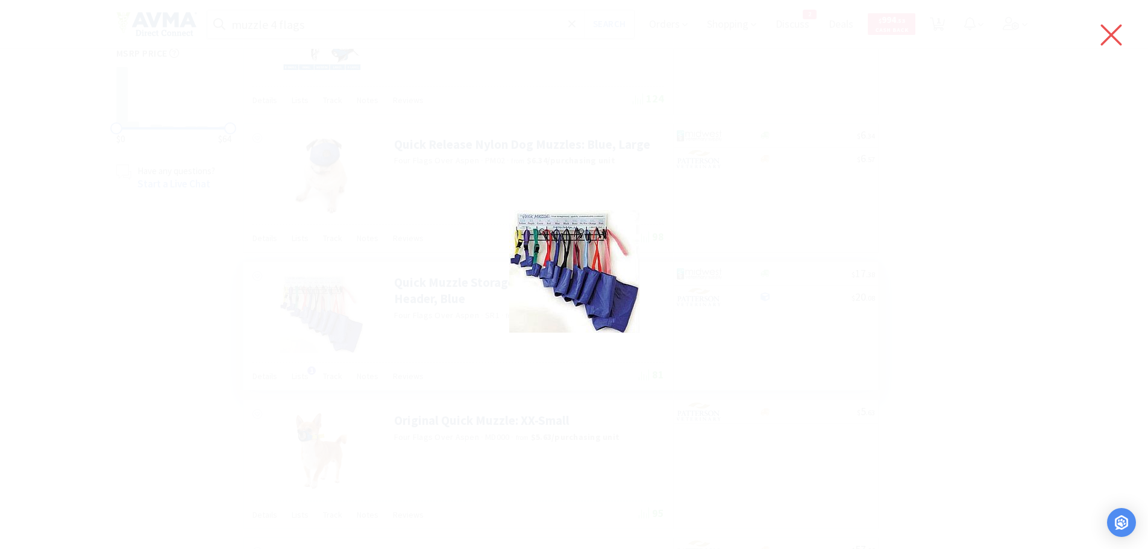
click at [1117, 28] on icon at bounding box center [1111, 35] width 21 height 21
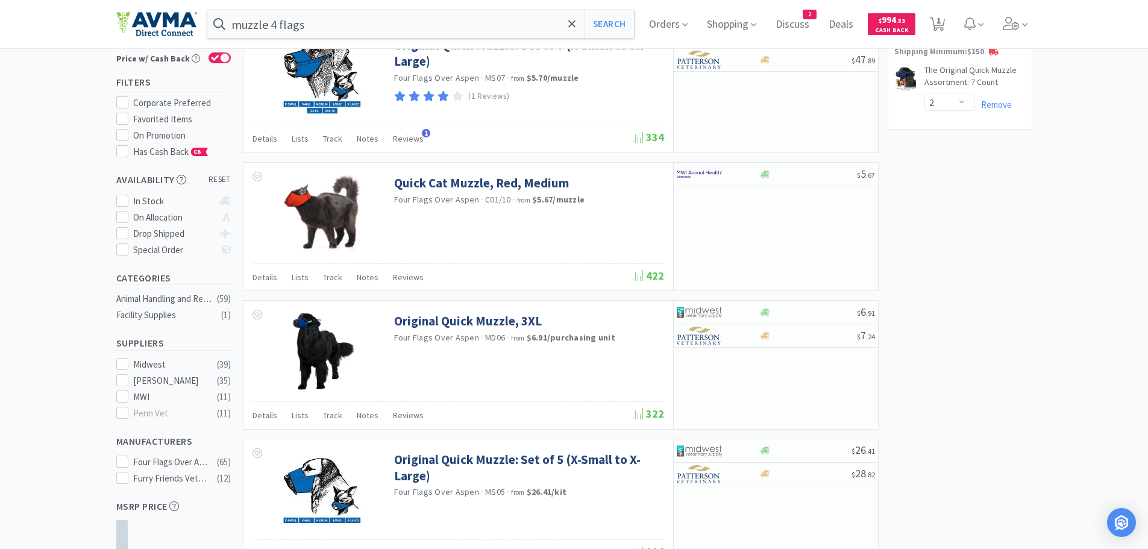
scroll to position [0, 0]
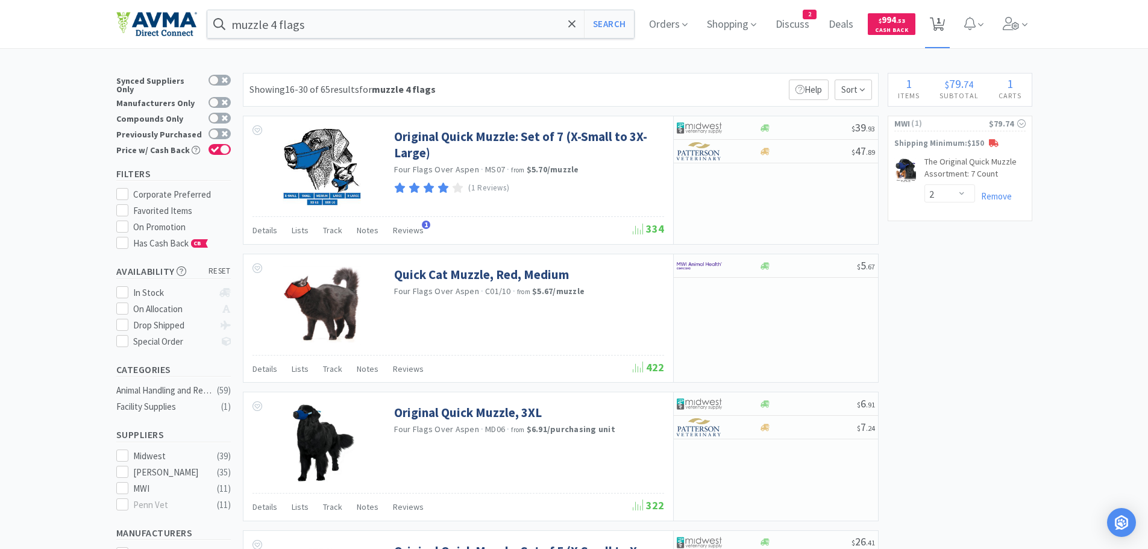
click at [937, 19] on icon at bounding box center [936, 23] width 15 height 13
select select "2"
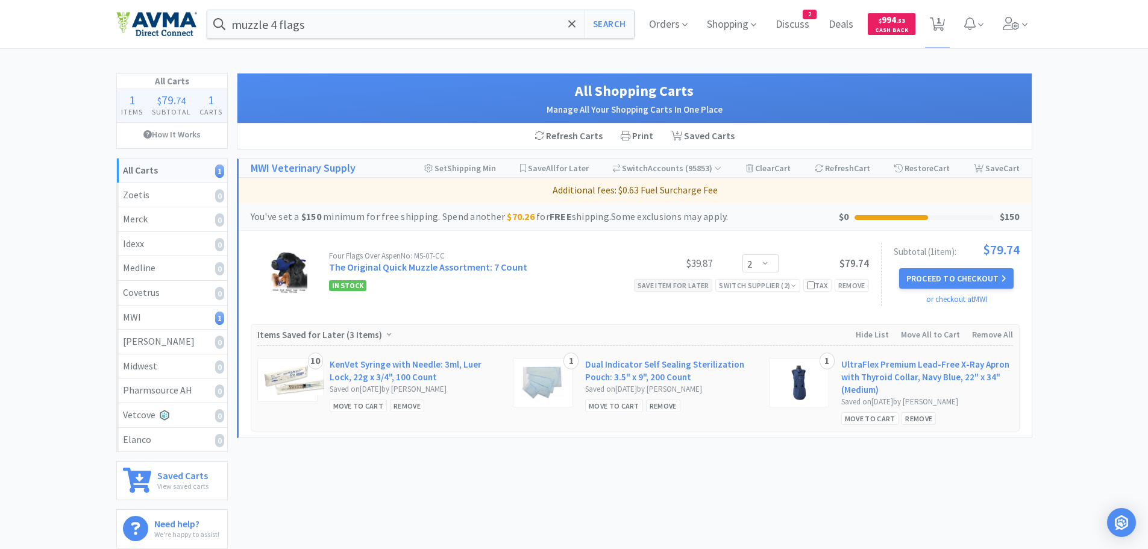
click at [676, 286] on div "Save item for later" at bounding box center [673, 285] width 79 height 13
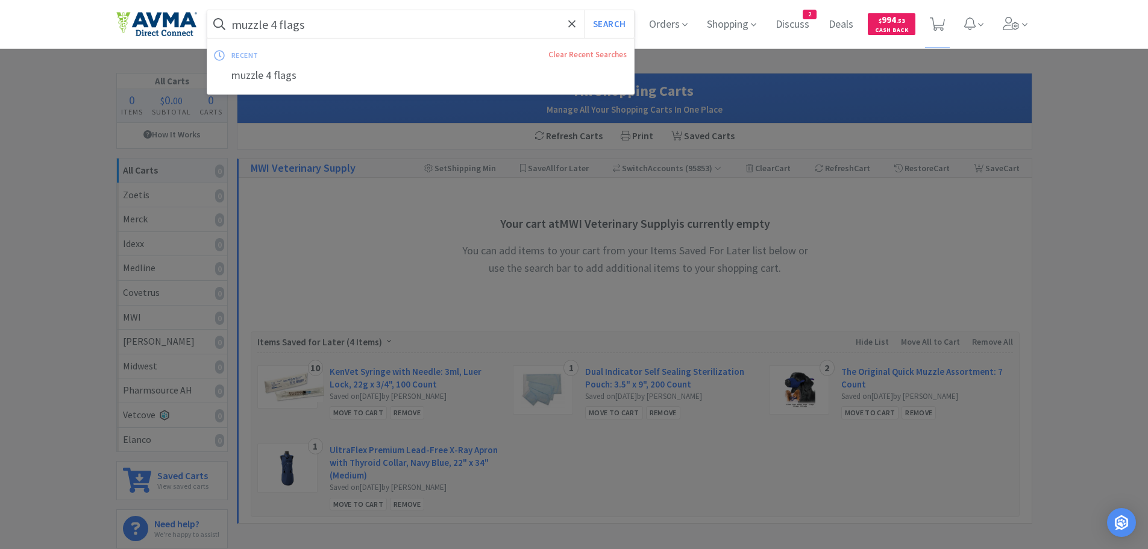
click at [350, 14] on input "muzzle 4 flags" at bounding box center [420, 24] width 427 height 28
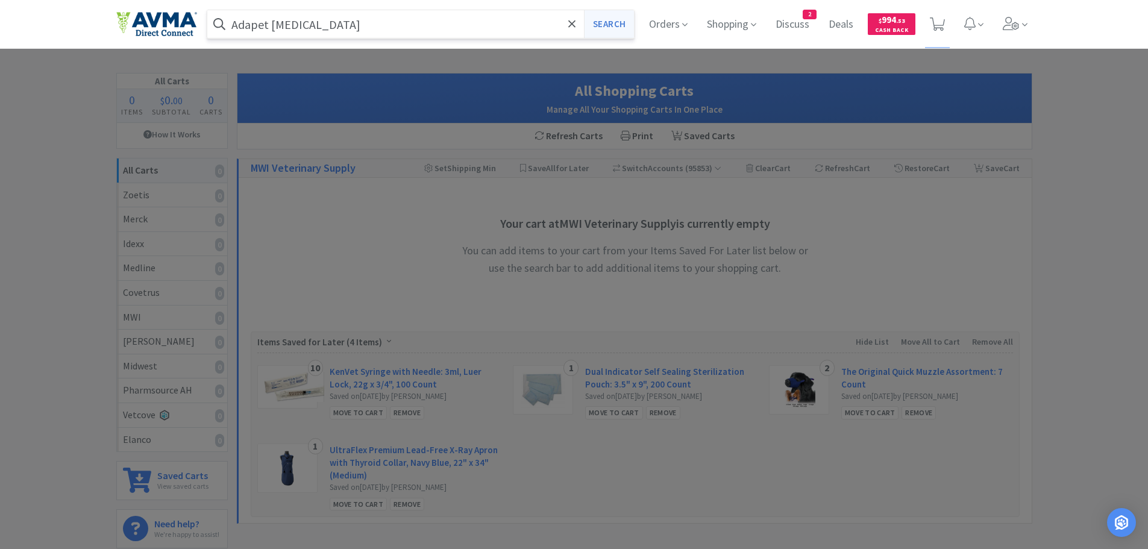
type input "Adapet CGM"
click at [608, 28] on button "Search" at bounding box center [609, 24] width 50 height 28
